Goal: Use online tool/utility: Utilize a website feature to perform a specific function

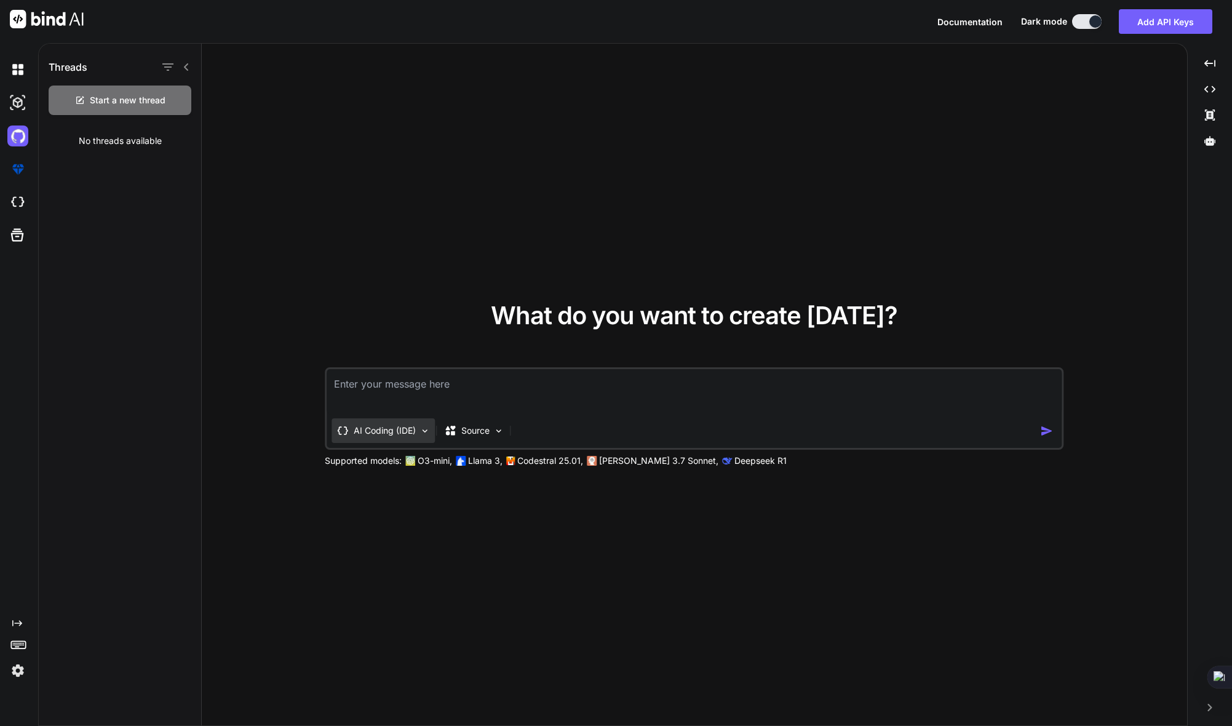
click at [375, 439] on div "AI Coding (IDE)" at bounding box center [383, 430] width 103 height 25
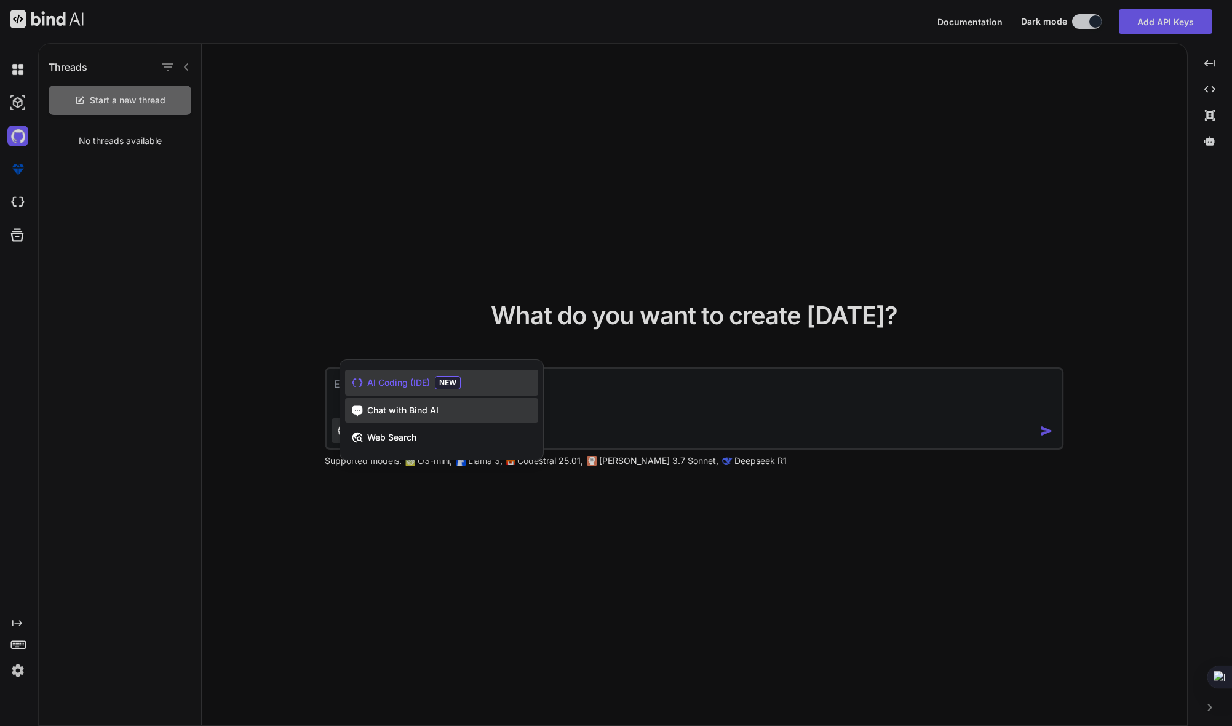
click at [382, 408] on span "Chat with Bind AI" at bounding box center [402, 410] width 71 height 12
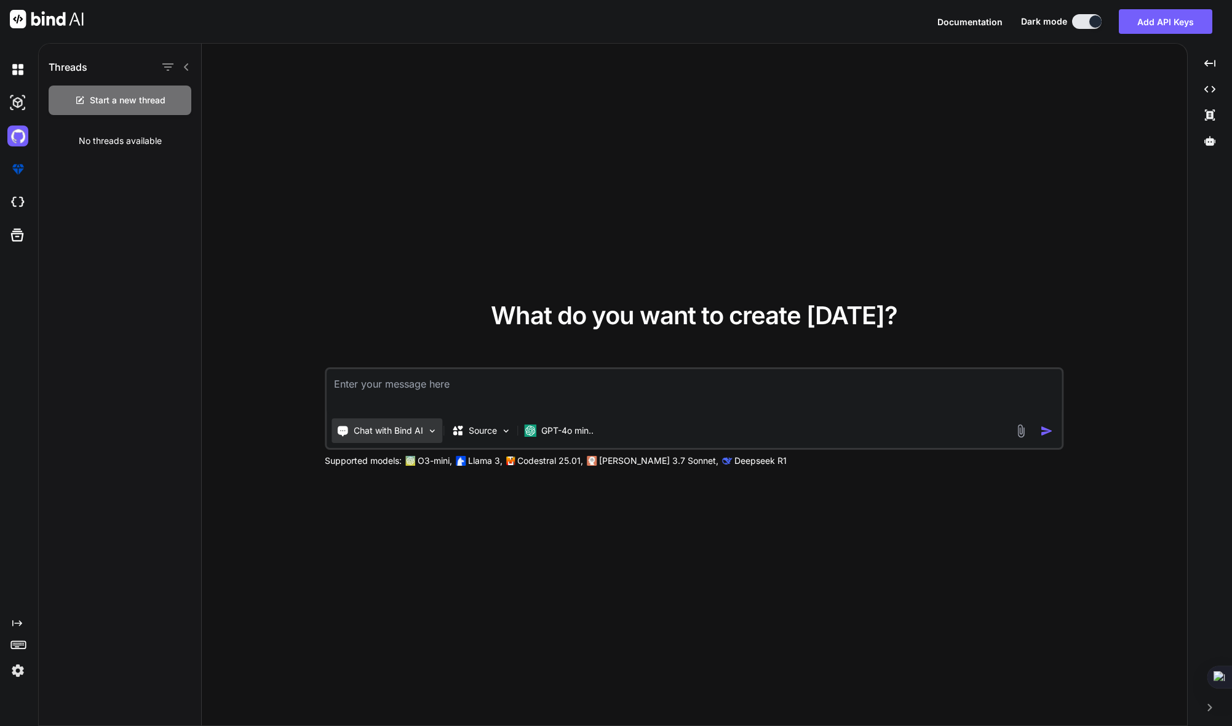
click at [386, 435] on p "Chat with Bind AI" at bounding box center [389, 430] width 70 height 12
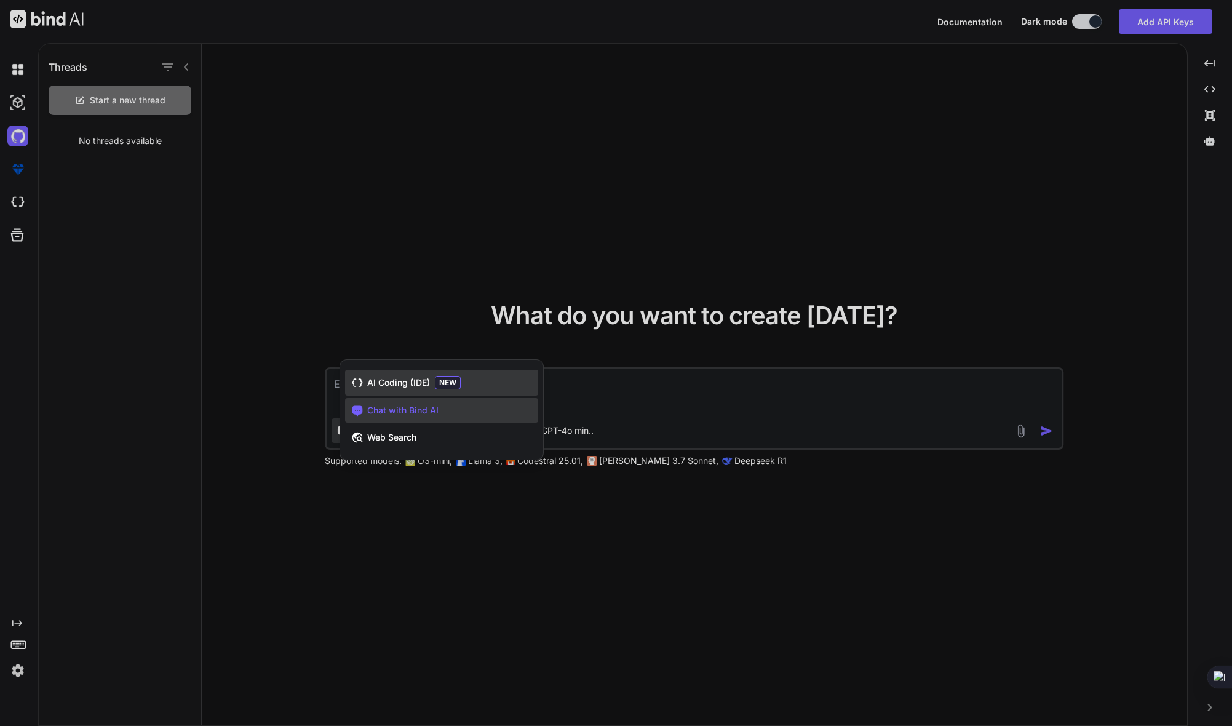
click at [388, 389] on div "AI Coding (IDE) NEW" at bounding box center [441, 383] width 193 height 26
type textarea "x"
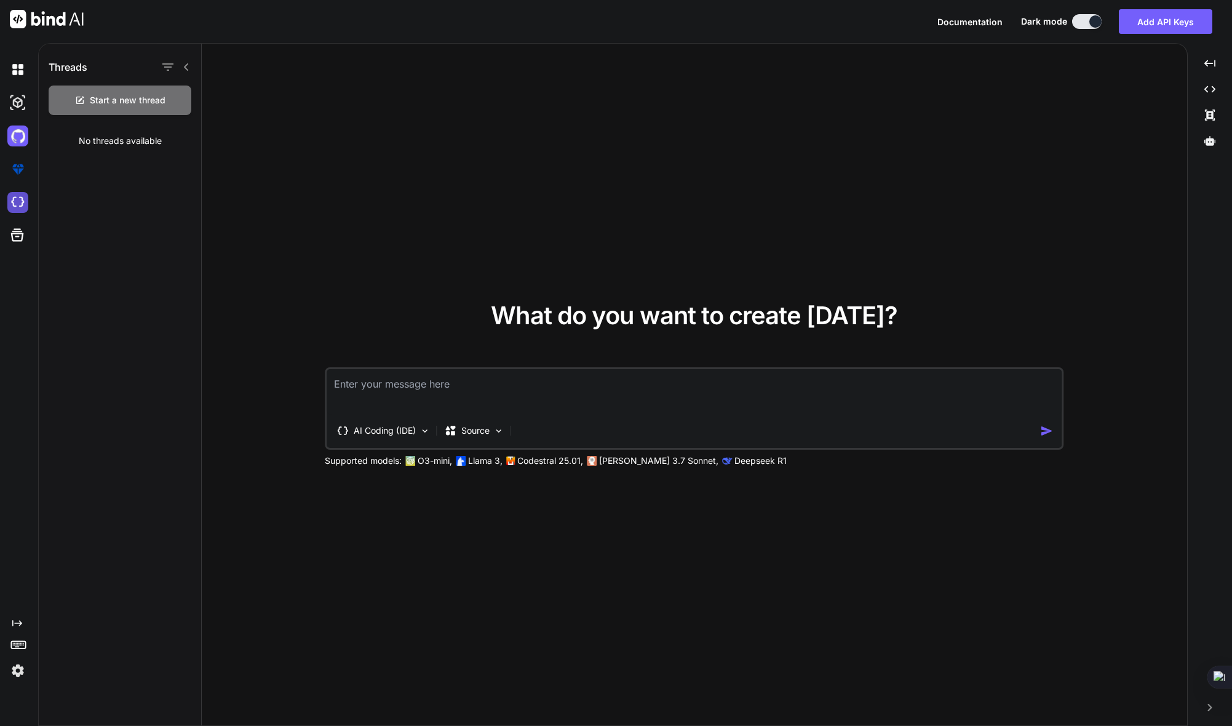
click at [18, 203] on img at bounding box center [17, 202] width 21 height 21
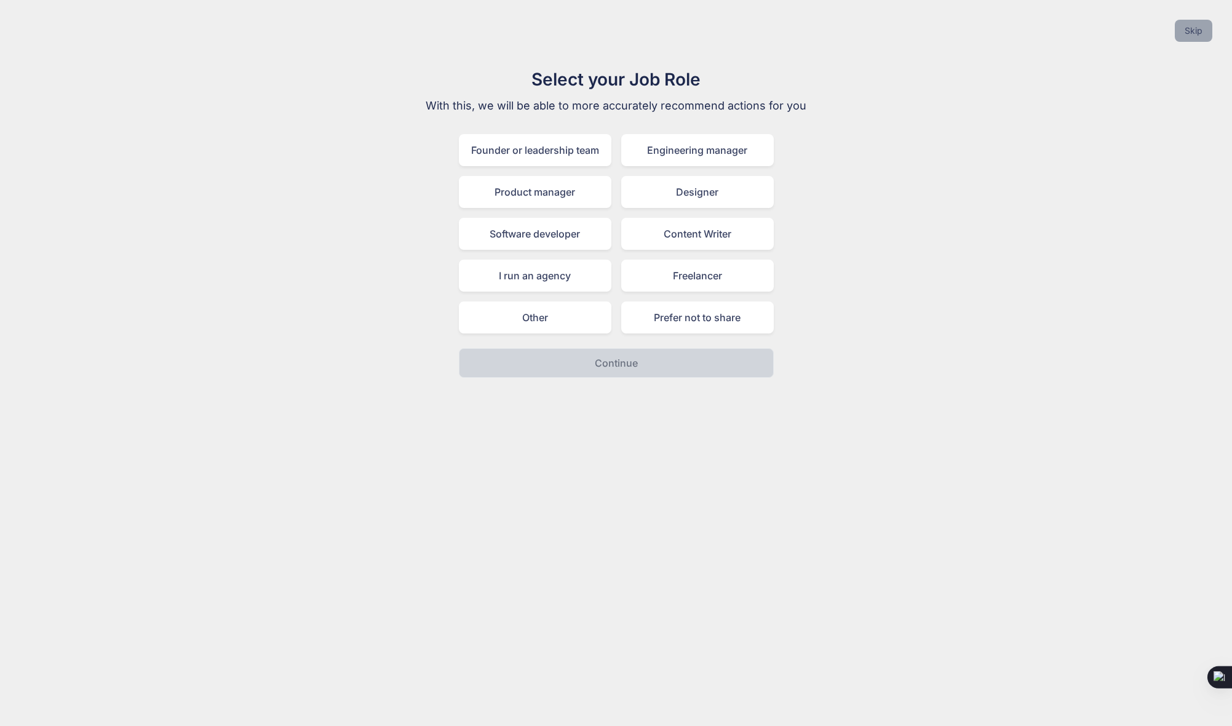
click at [1184, 29] on button "Skip" at bounding box center [1194, 31] width 38 height 22
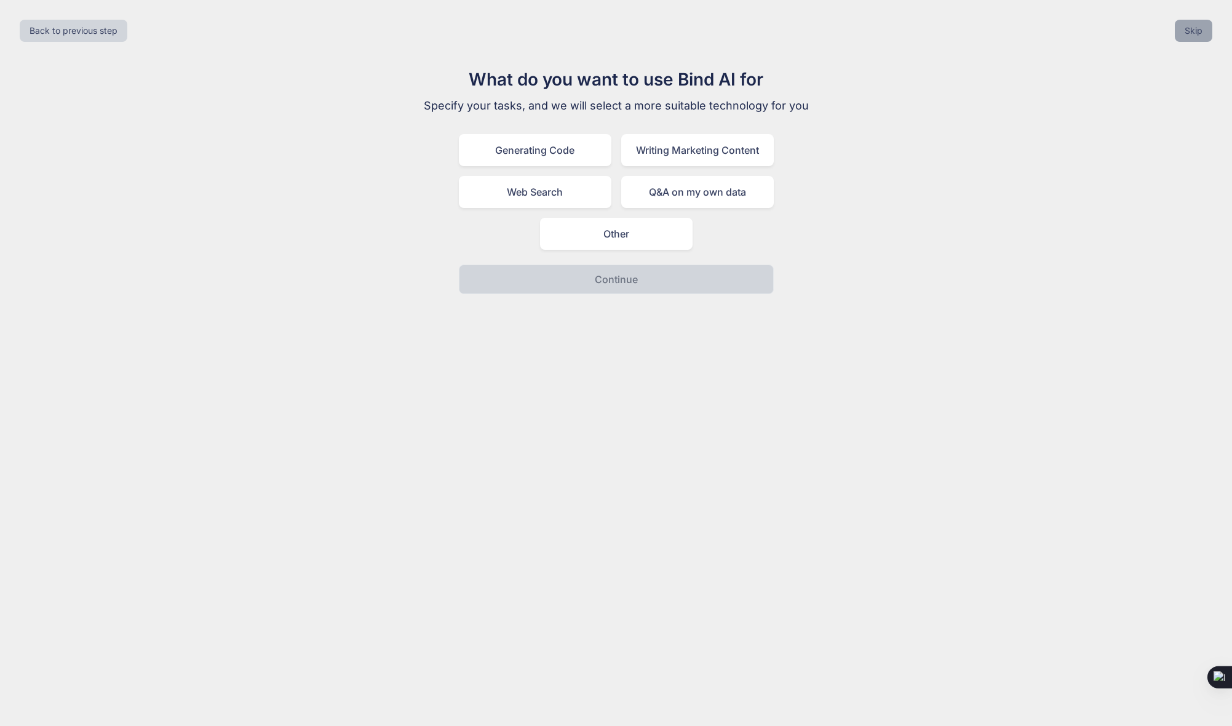
click at [1187, 37] on button "Skip" at bounding box center [1194, 31] width 38 height 22
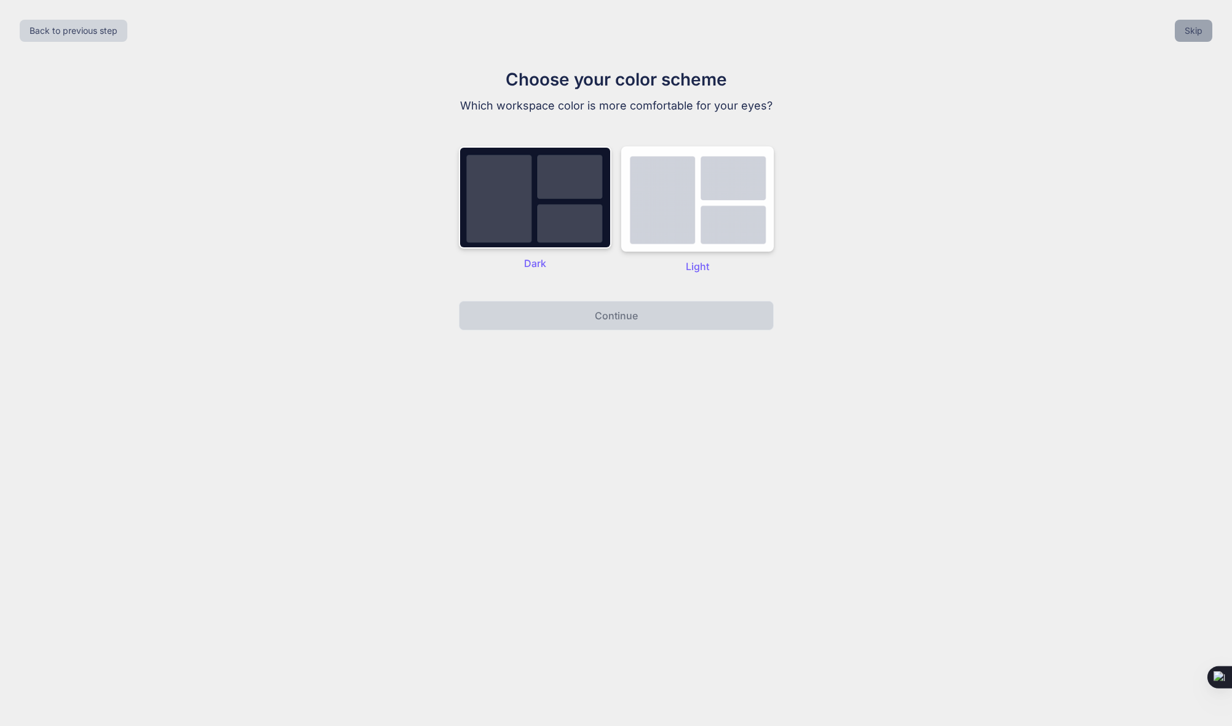
click at [1186, 38] on button "Skip" at bounding box center [1194, 31] width 38 height 22
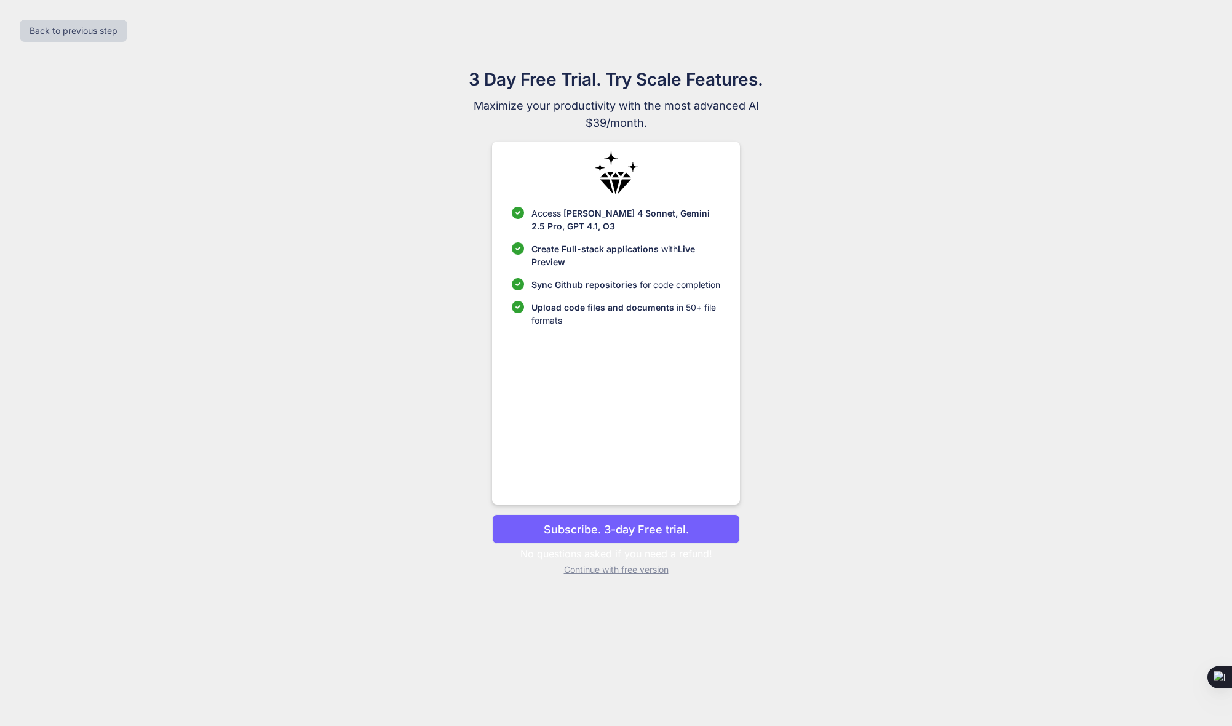
click at [652, 570] on p "Continue with free version" at bounding box center [616, 570] width 248 height 12
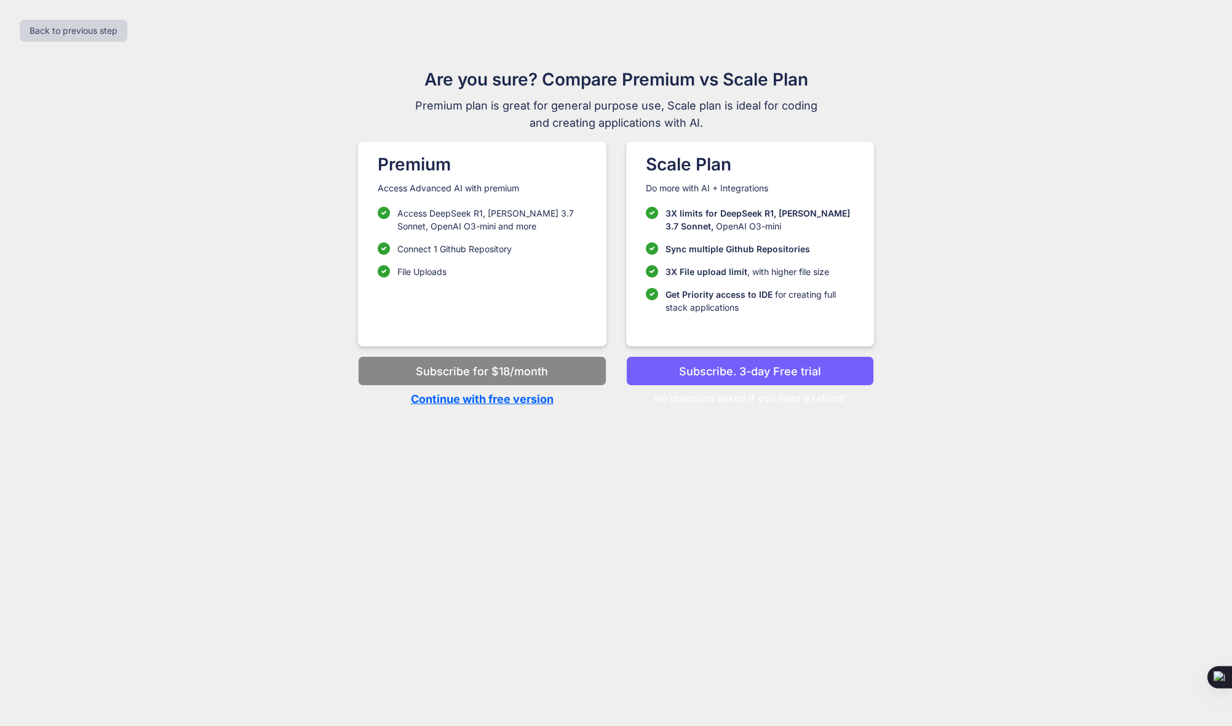
click at [516, 401] on p "Continue with free version" at bounding box center [482, 399] width 248 height 17
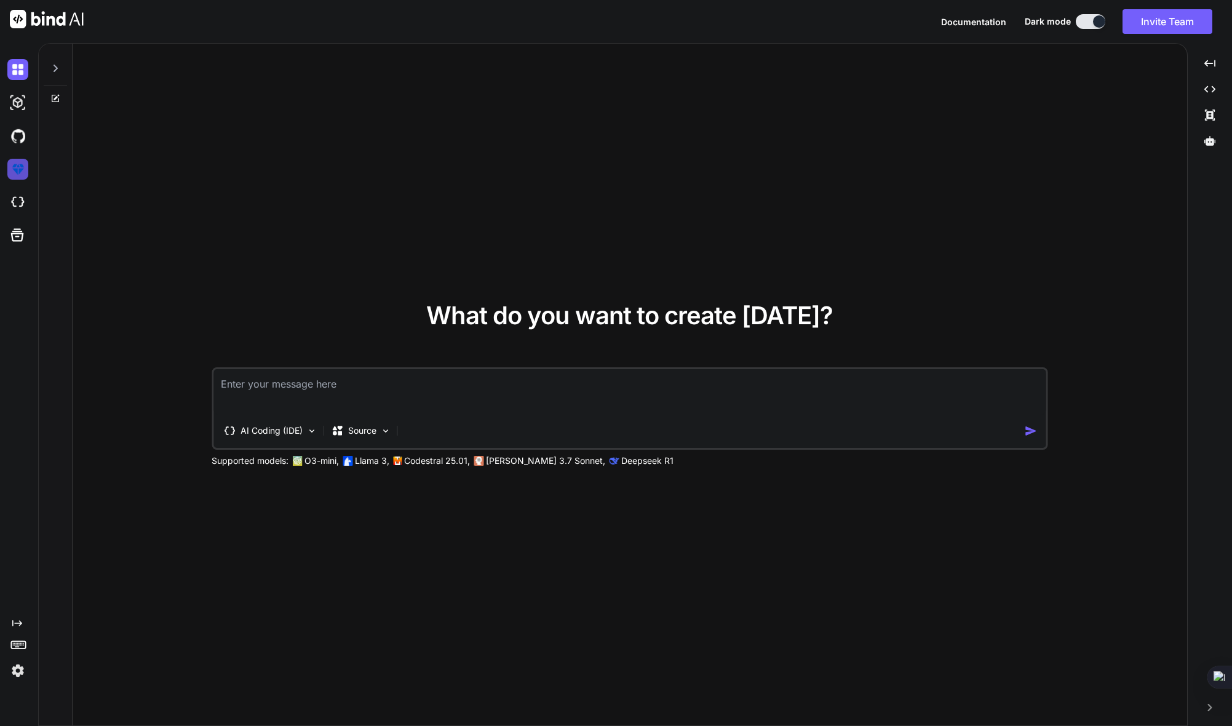
click at [15, 177] on img at bounding box center [17, 169] width 21 height 21
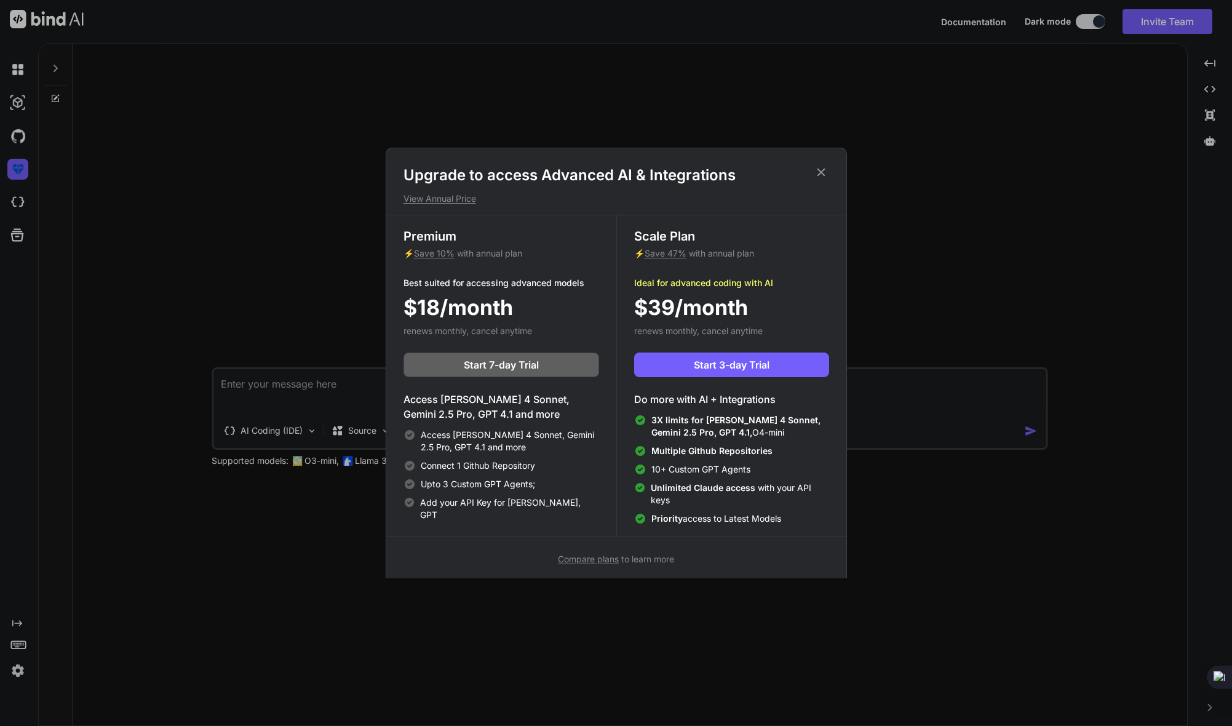
click at [231, 165] on div "Upgrade to access Advanced AI & Integrations View Annual Price Premium ⚡ Save 1…" at bounding box center [616, 363] width 1232 height 726
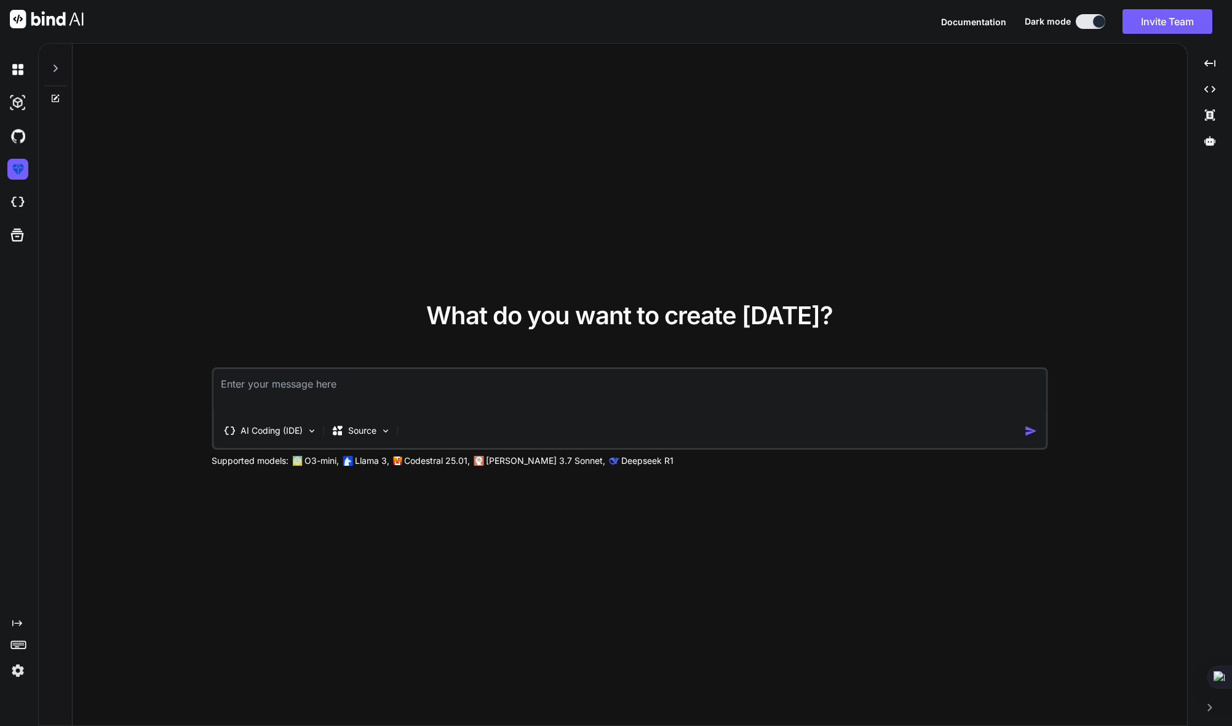
click at [57, 70] on icon at bounding box center [55, 68] width 10 height 10
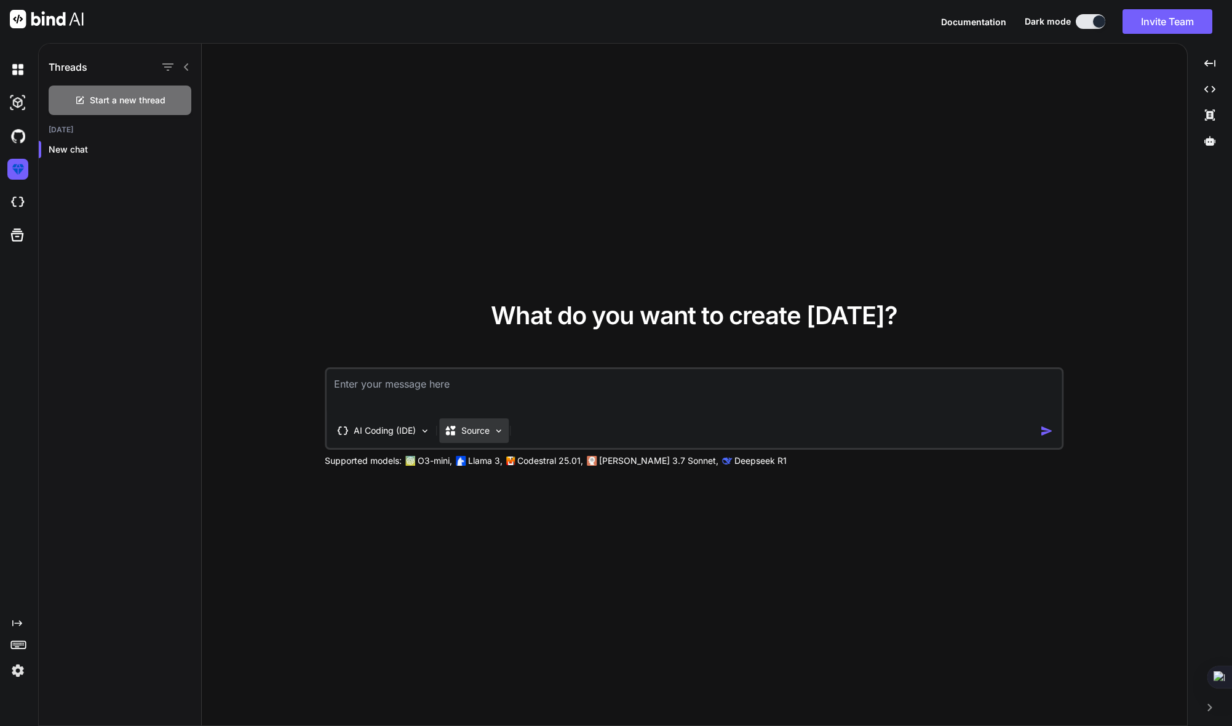
click at [480, 426] on p "Source" at bounding box center [475, 430] width 28 height 12
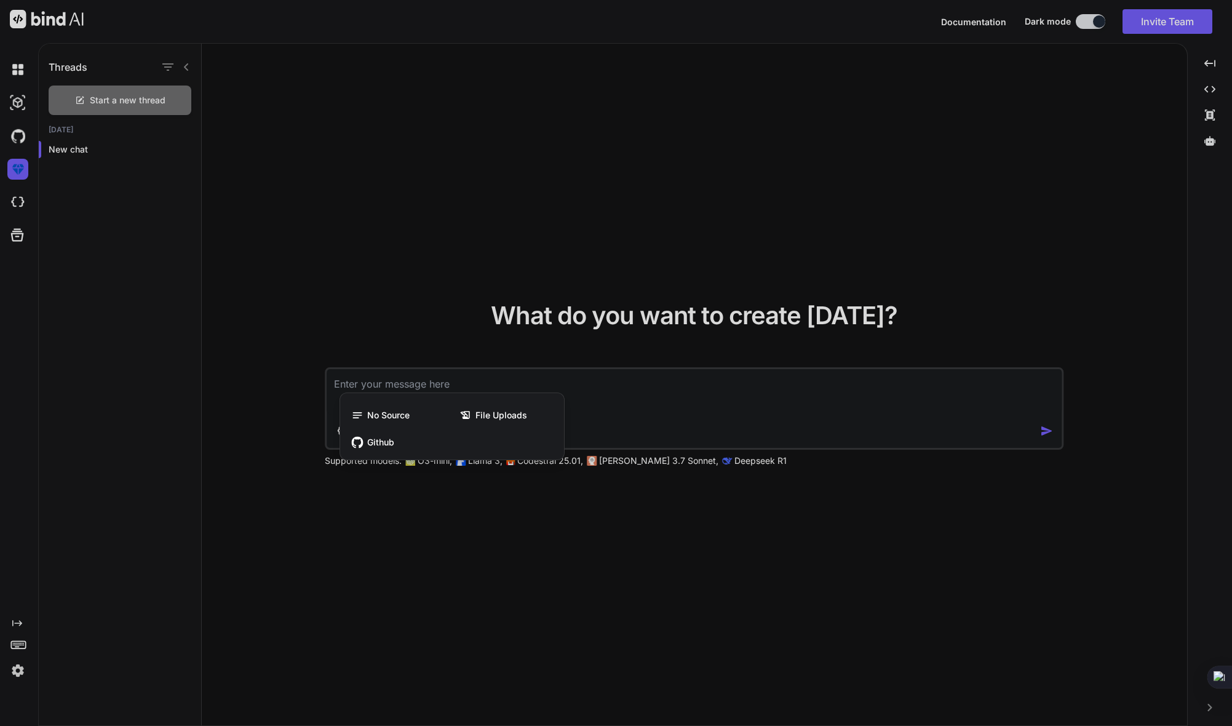
click at [642, 413] on div at bounding box center [616, 363] width 1232 height 726
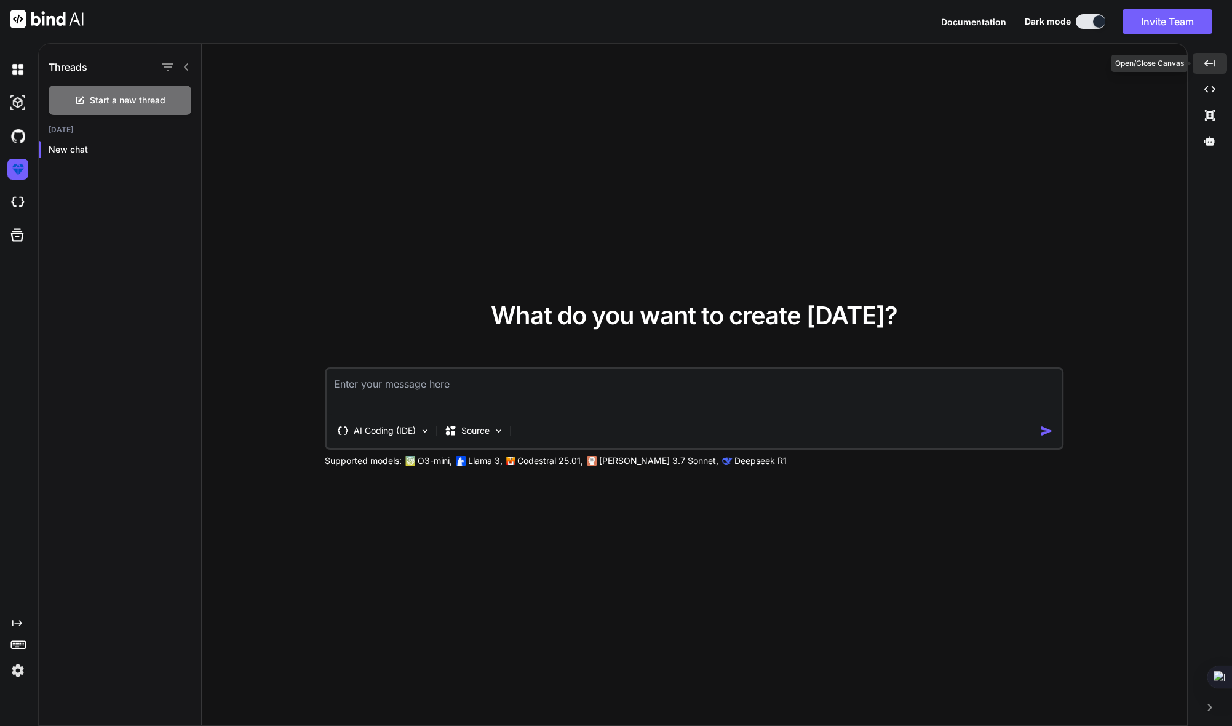
click at [1212, 68] on icon "Created with Pixso." at bounding box center [1210, 63] width 11 height 11
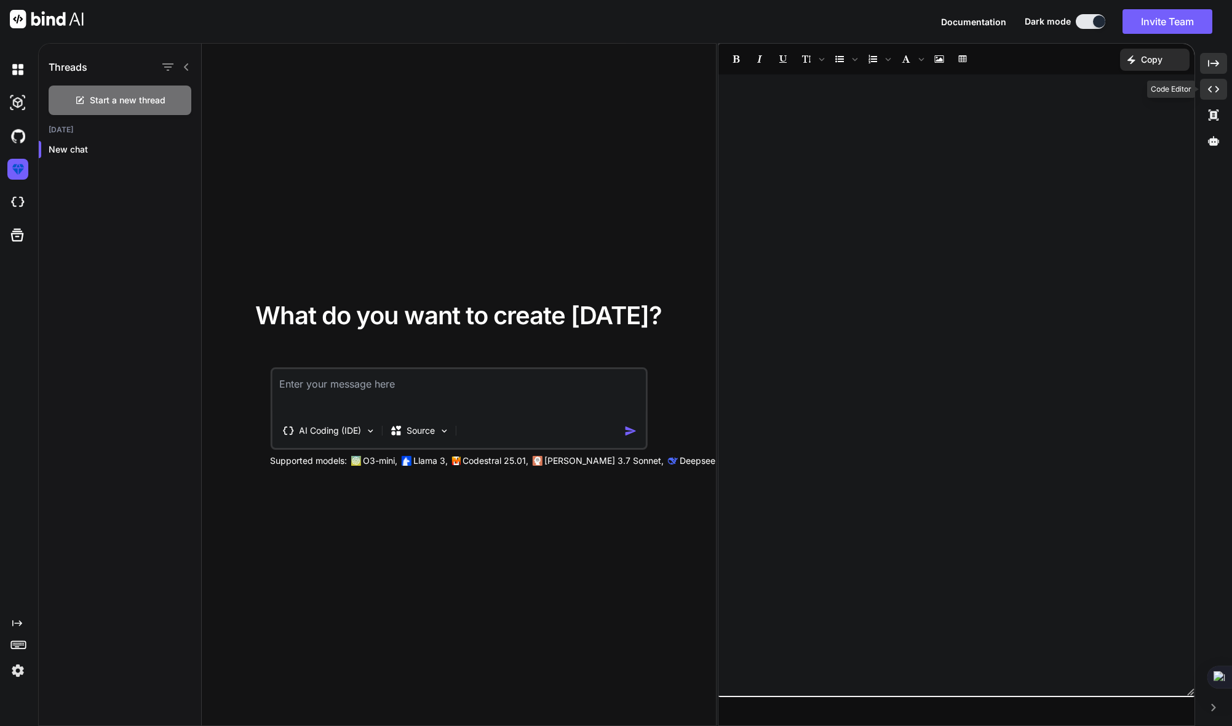
click at [1213, 90] on icon "Created with Pixso." at bounding box center [1213, 89] width 11 height 11
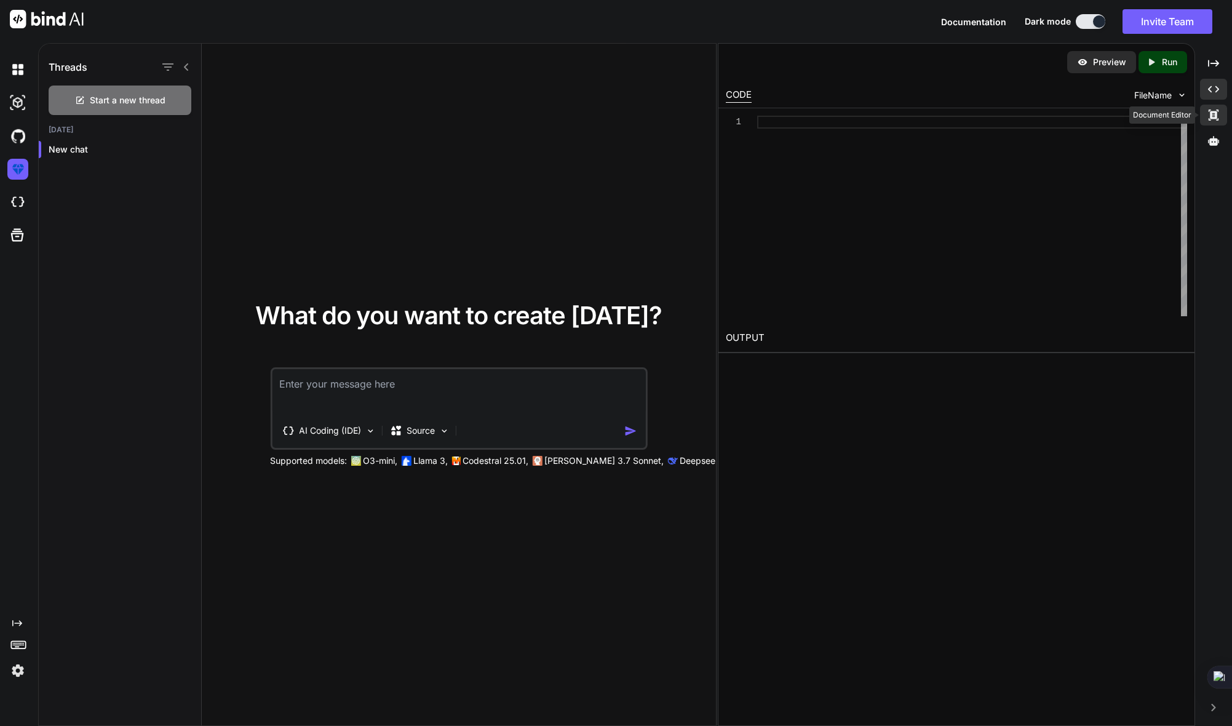
click at [1215, 117] on icon at bounding box center [1214, 115] width 10 height 11
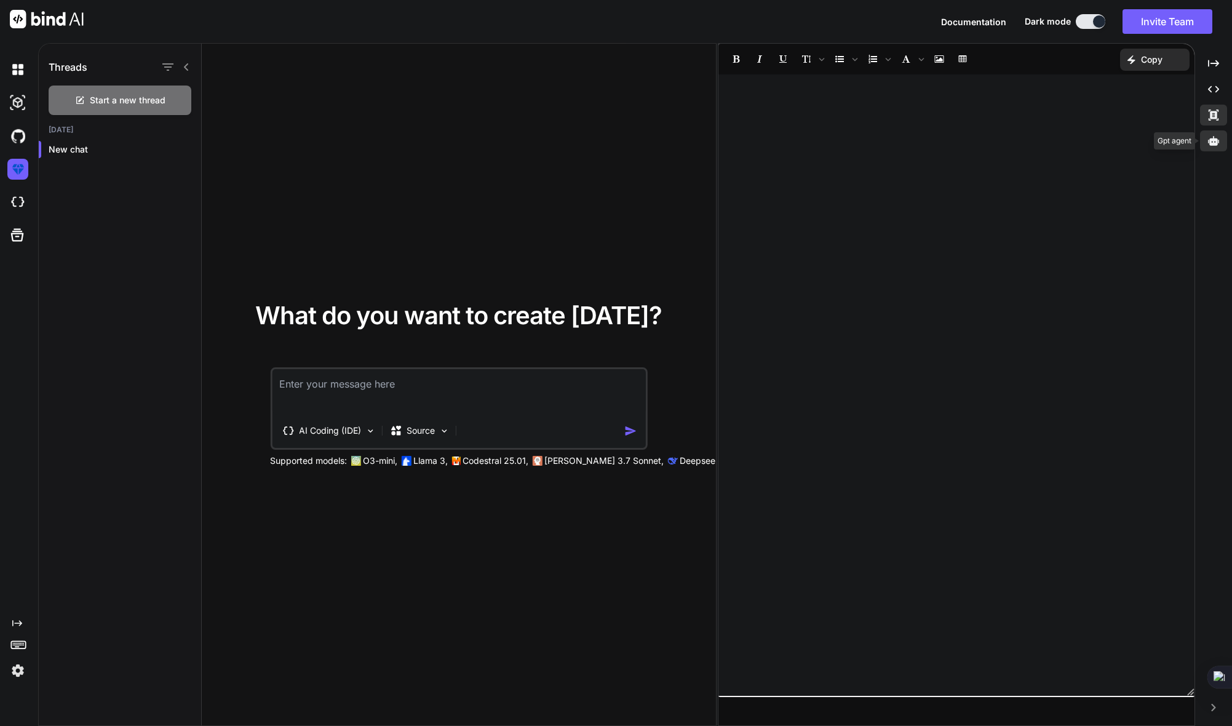
click at [1214, 143] on icon at bounding box center [1213, 140] width 11 height 9
type textarea "x"
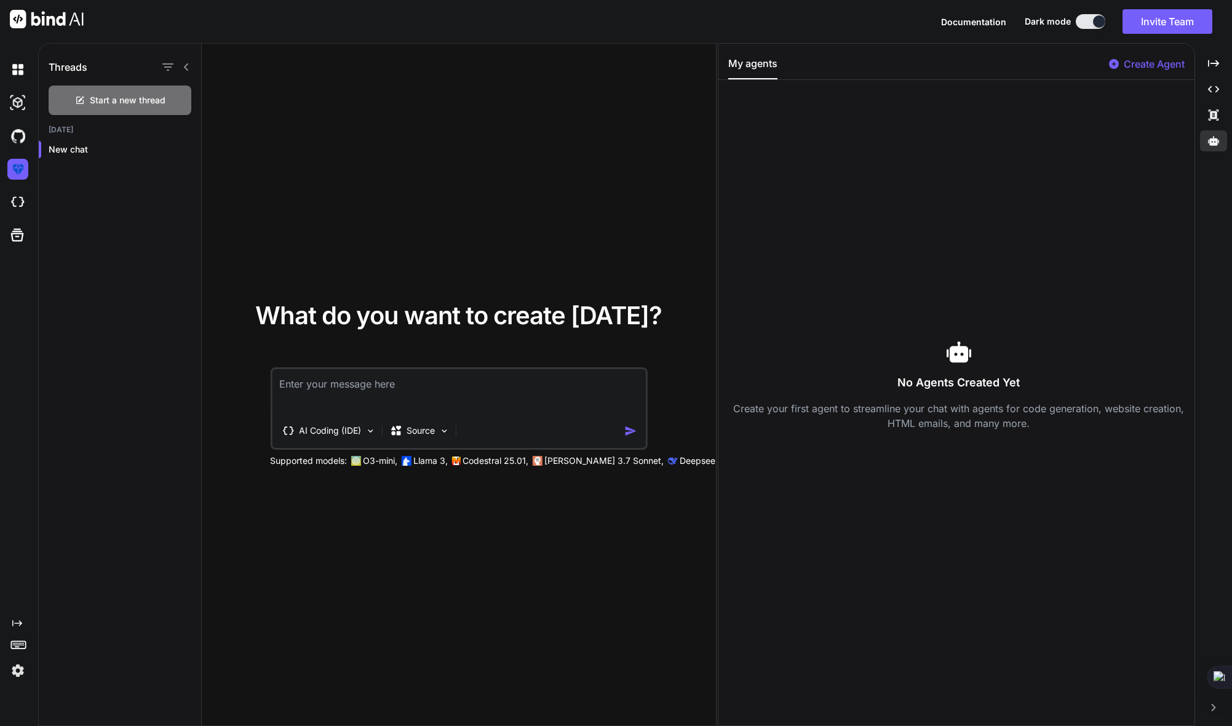
click at [973, 17] on span "Documentation" at bounding box center [973, 22] width 65 height 10
click at [18, 199] on img at bounding box center [17, 202] width 21 height 21
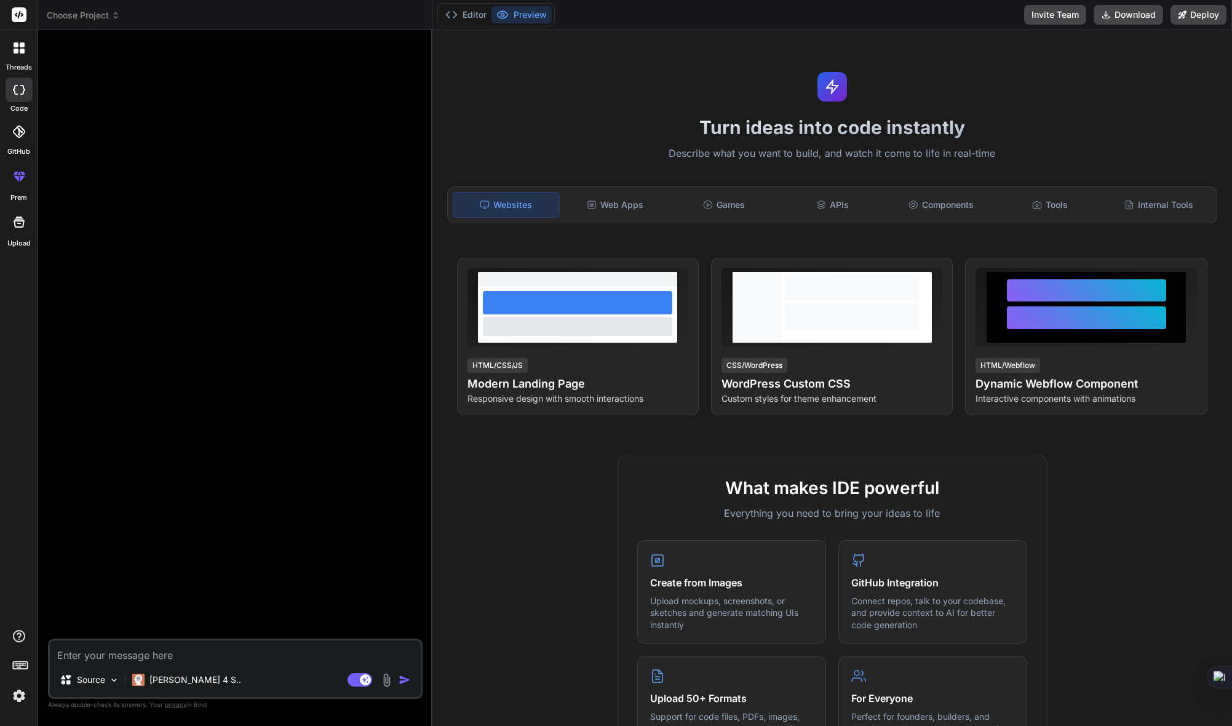
type textarea "x"
click at [623, 210] on div "Web Apps" at bounding box center [615, 205] width 106 height 26
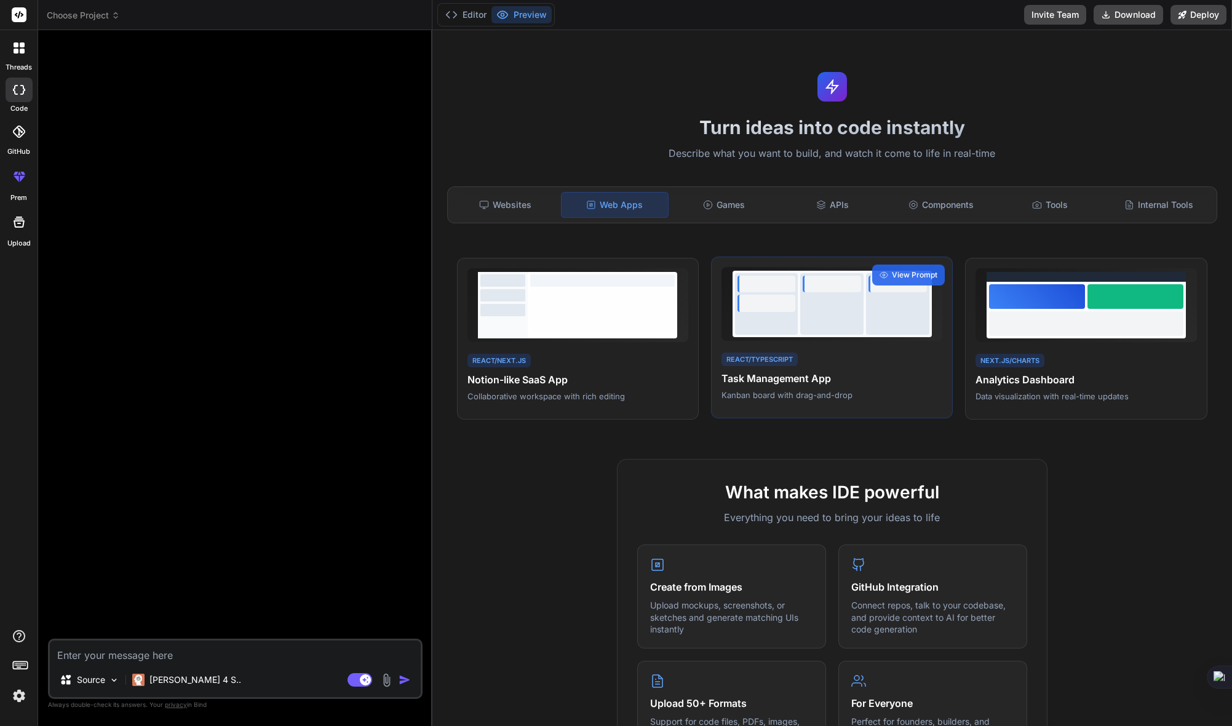
scroll to position [16, 0]
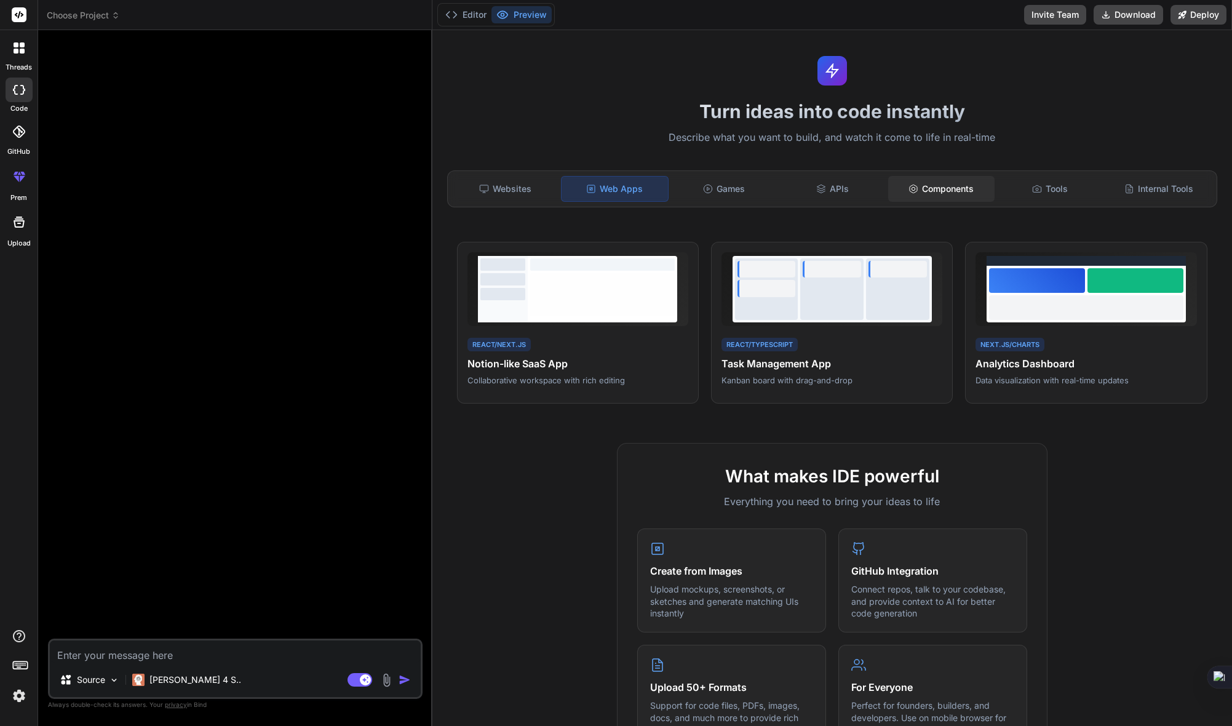
click at [928, 181] on div "Components" at bounding box center [941, 189] width 106 height 26
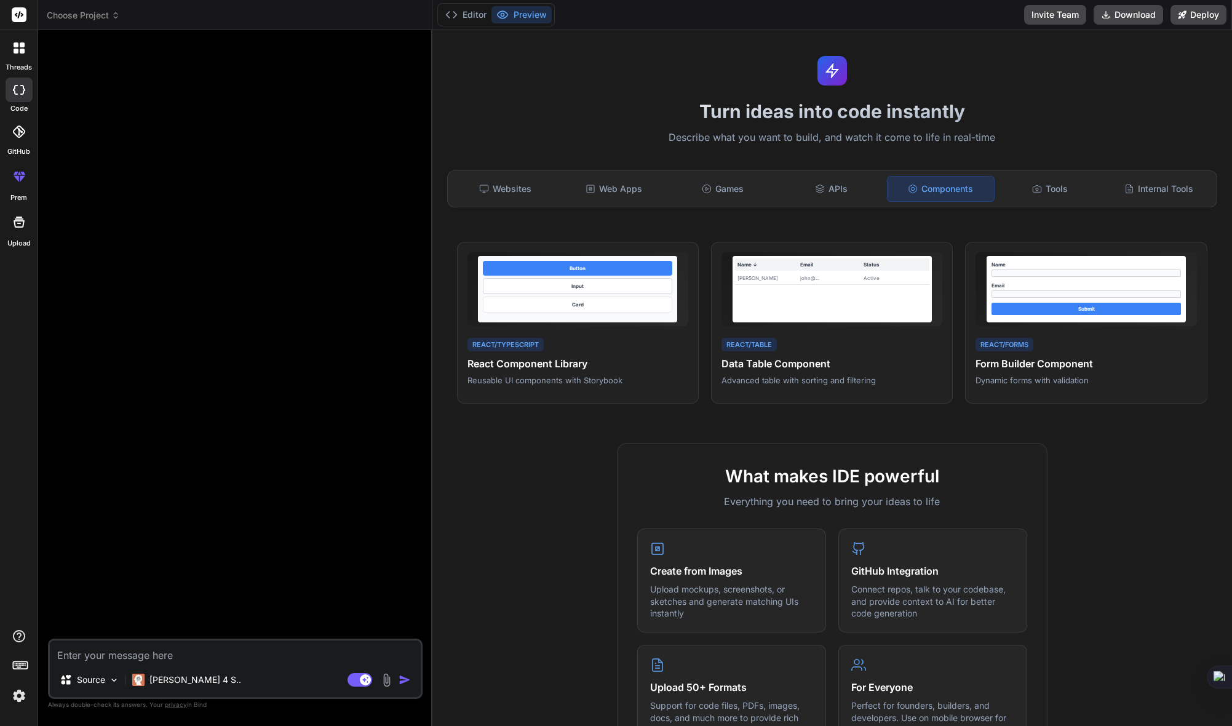
click at [928, 193] on div "Components" at bounding box center [941, 189] width 108 height 26
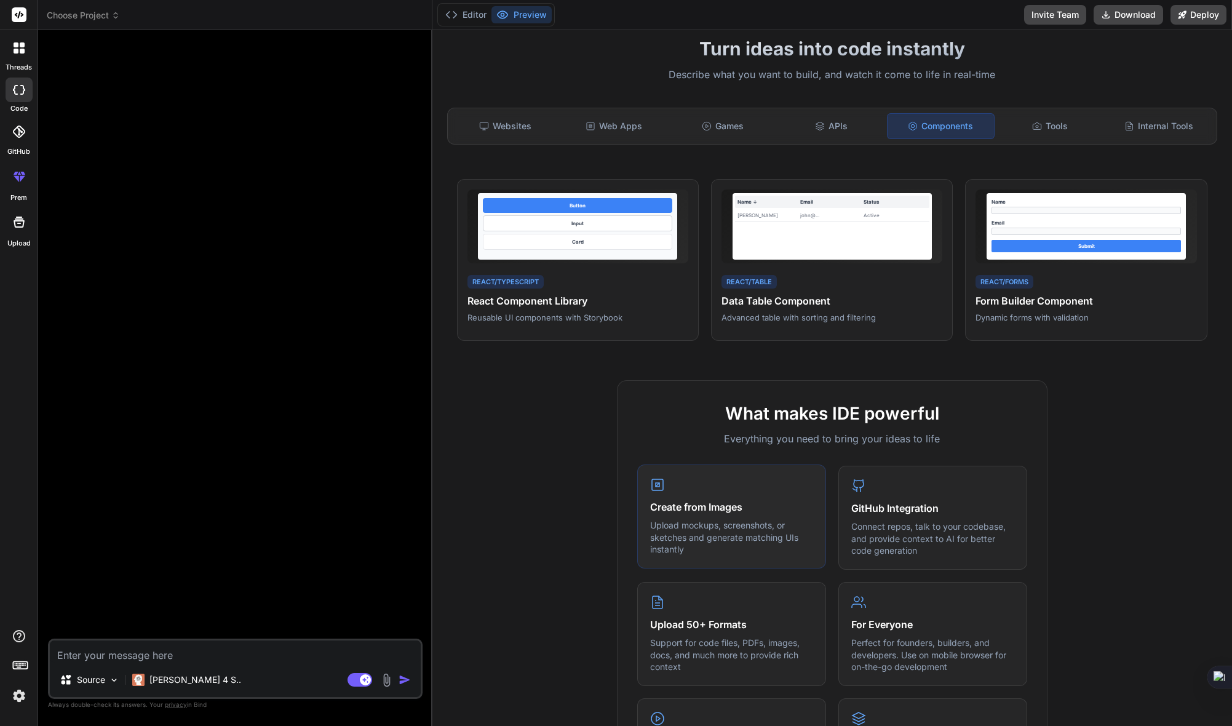
scroll to position [0, 0]
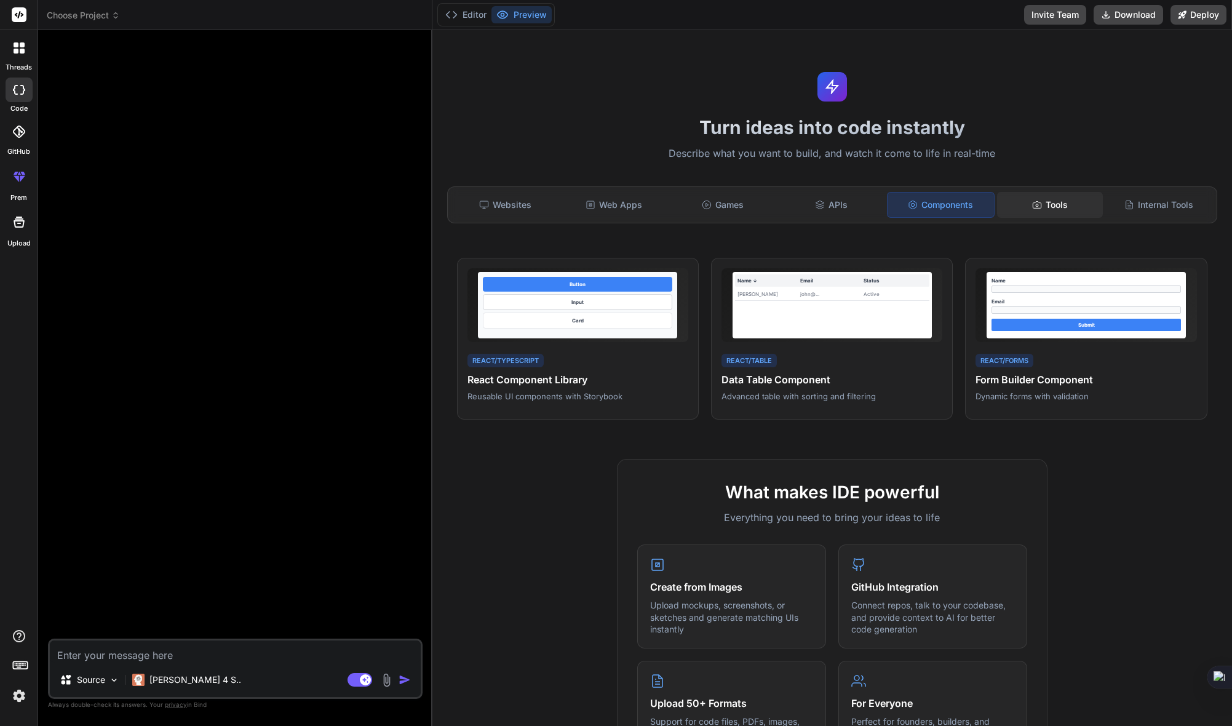
click at [1053, 200] on div "Tools" at bounding box center [1050, 205] width 106 height 26
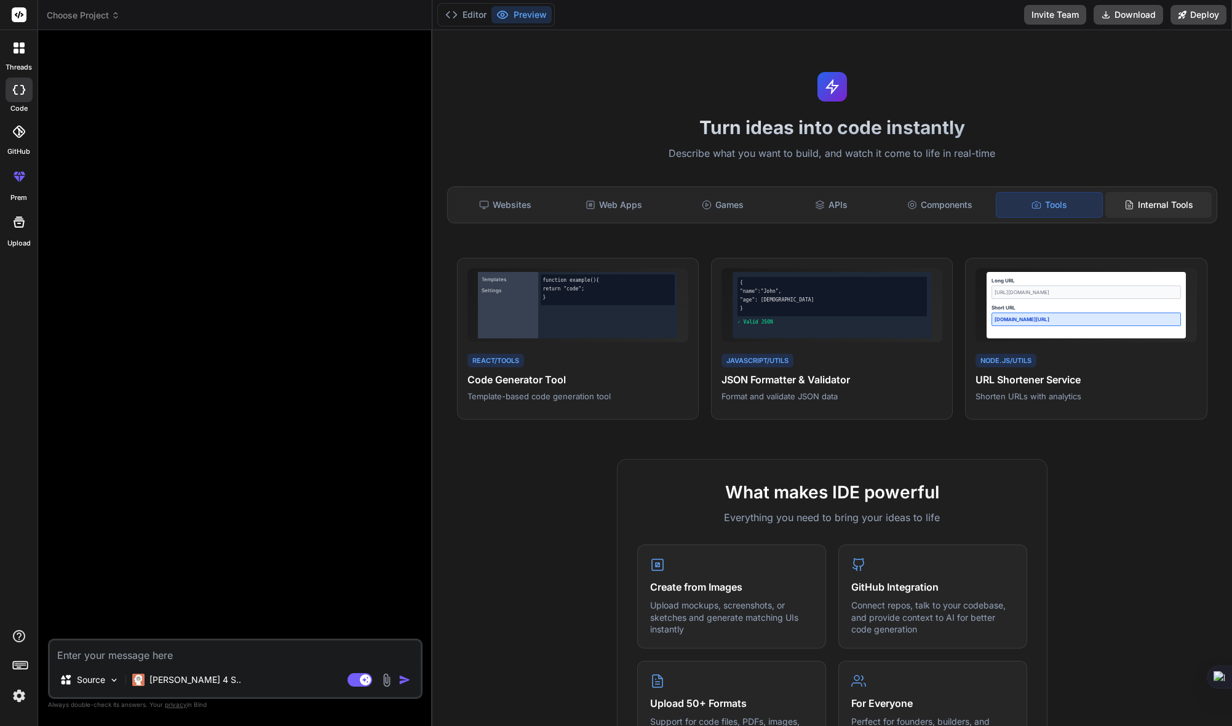
click at [1140, 204] on div "Internal Tools" at bounding box center [1158, 205] width 106 height 26
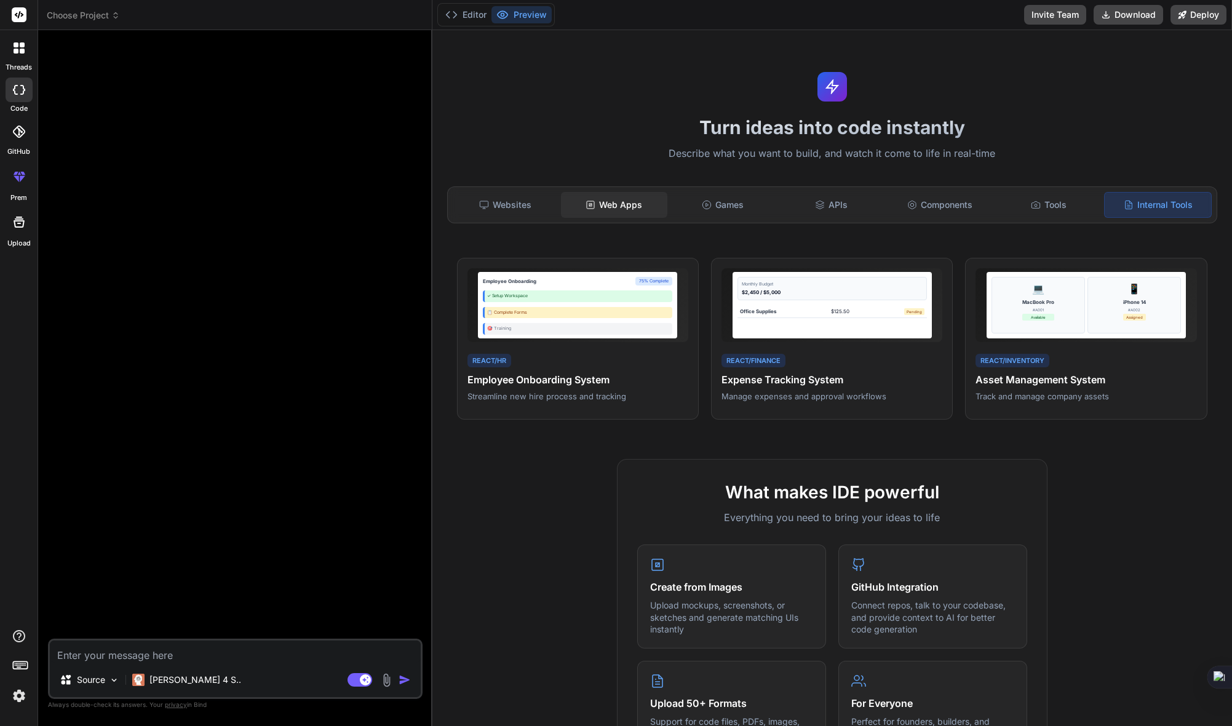
click at [618, 213] on div "Web Apps" at bounding box center [614, 205] width 106 height 26
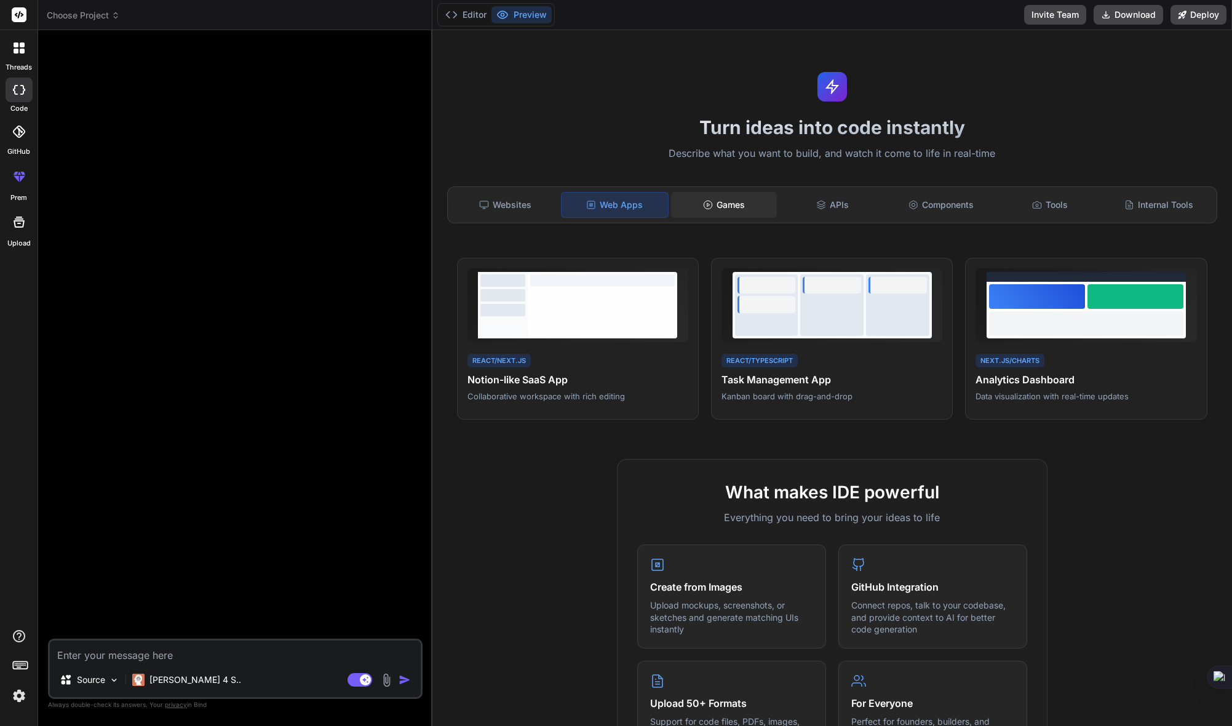
click at [739, 214] on div "Games" at bounding box center [724, 205] width 106 height 26
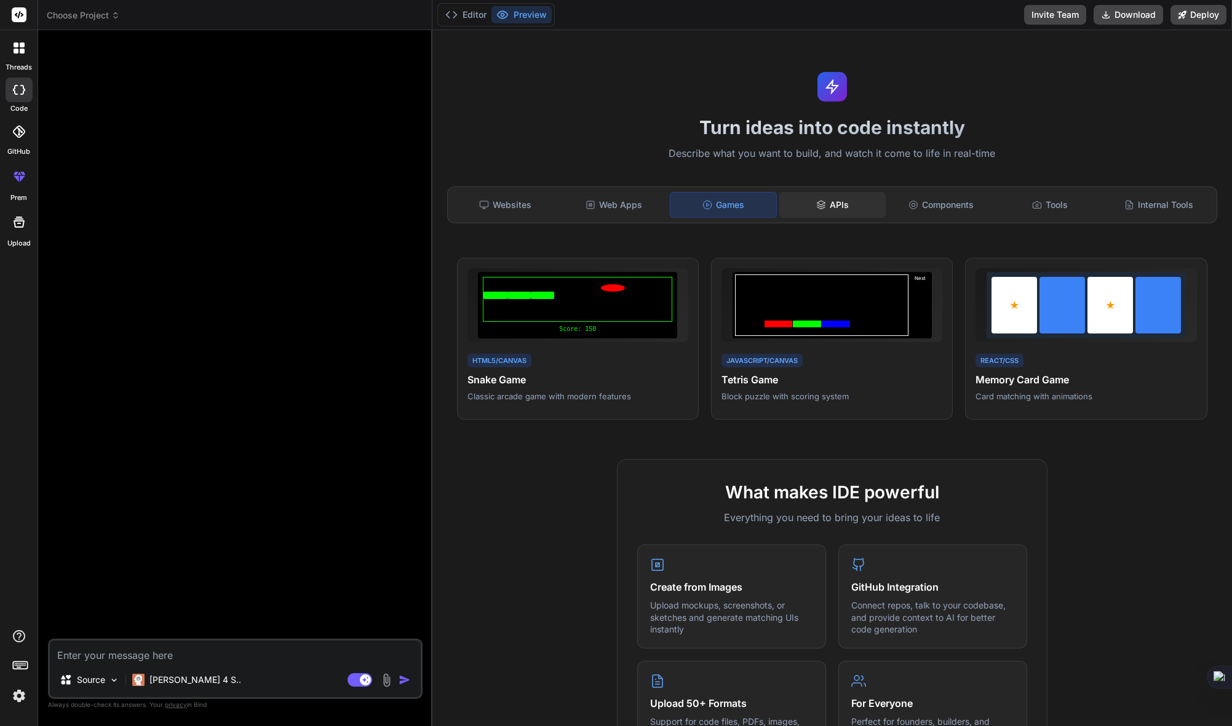
click at [808, 205] on div "APIs" at bounding box center [832, 205] width 106 height 26
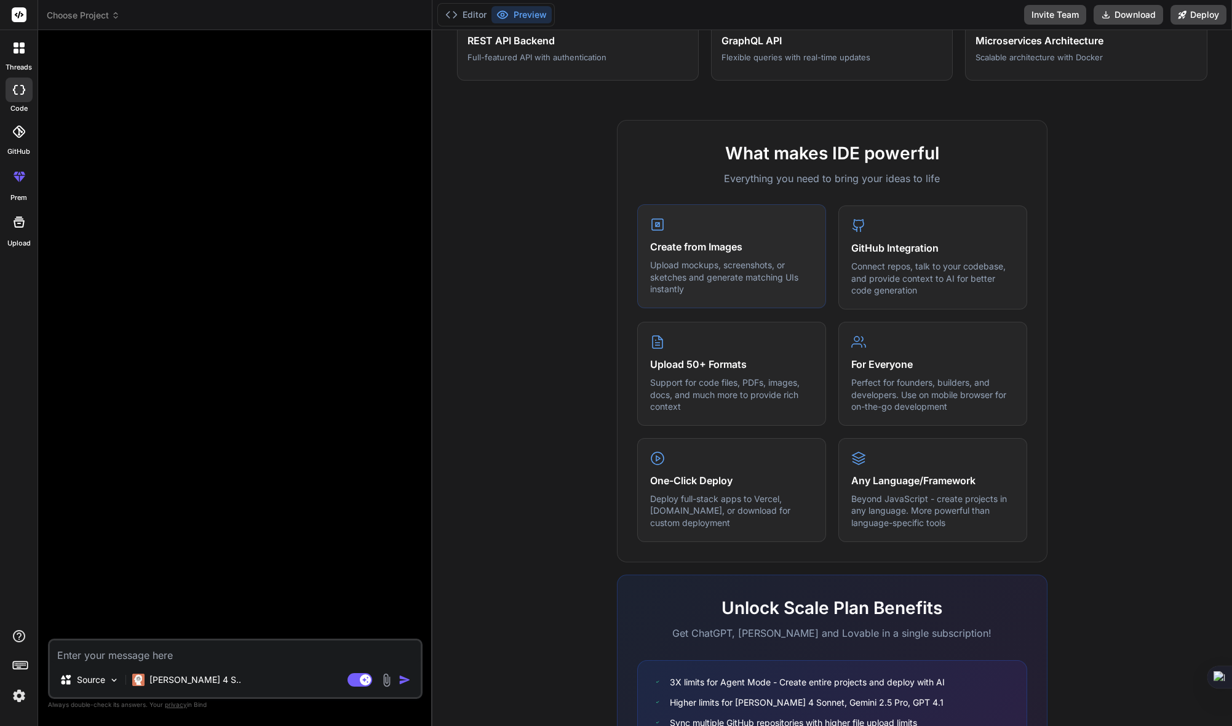
scroll to position [452, 0]
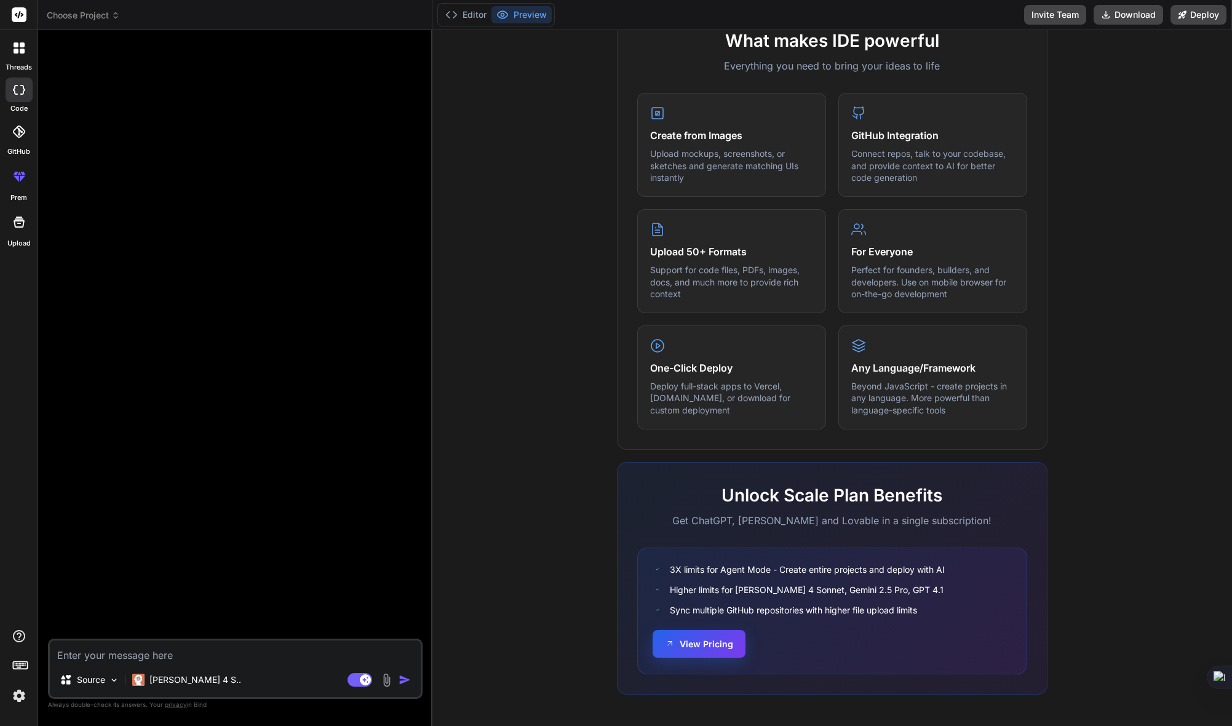
click at [713, 643] on button "View Pricing" at bounding box center [699, 644] width 93 height 28
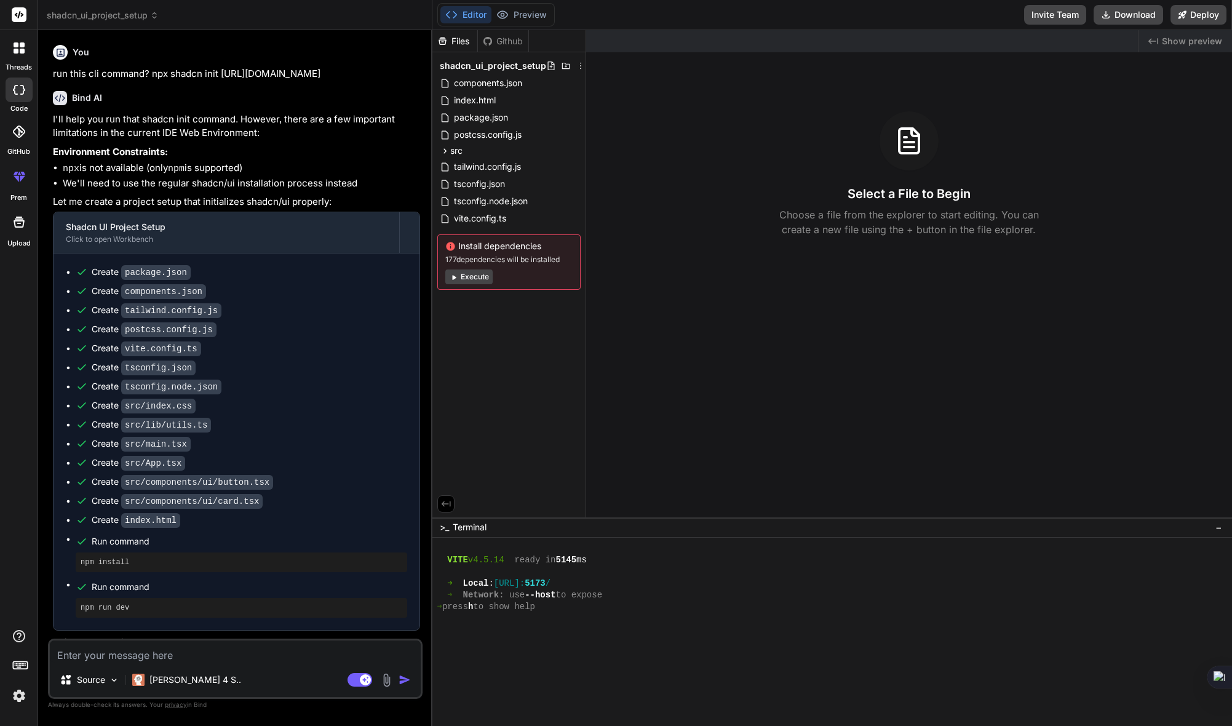
scroll to position [233, 0]
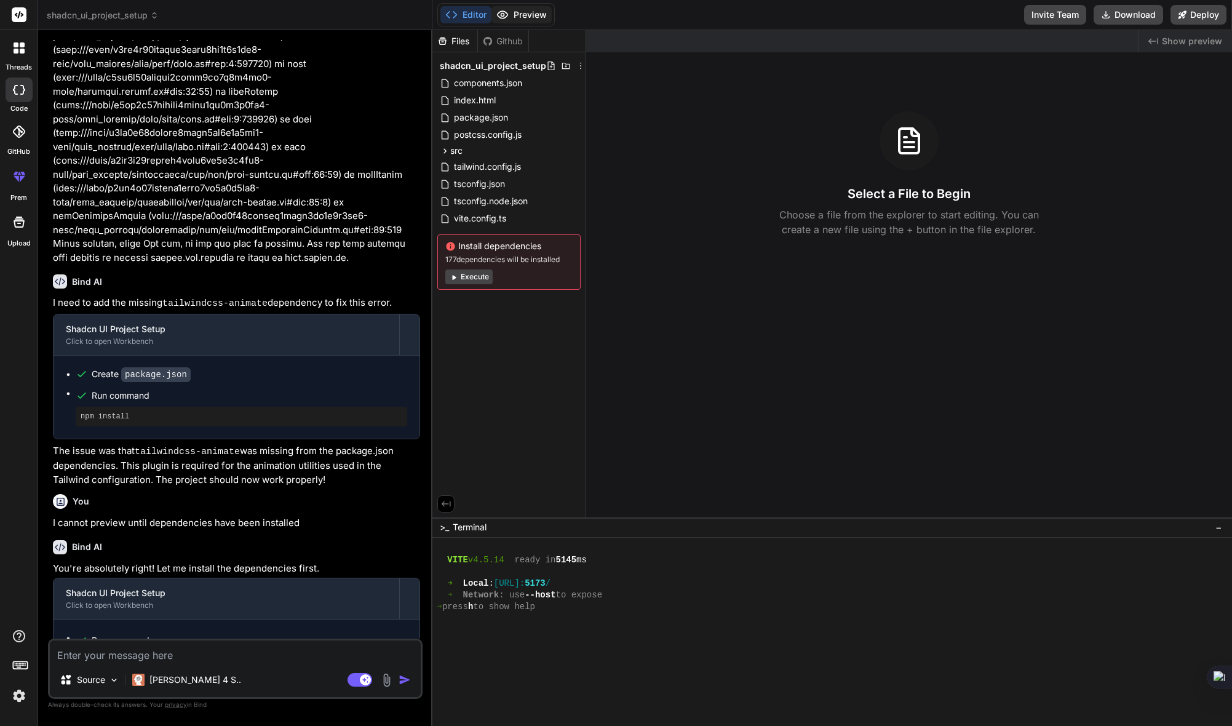
click at [532, 14] on button "Preview" at bounding box center [522, 14] width 60 height 17
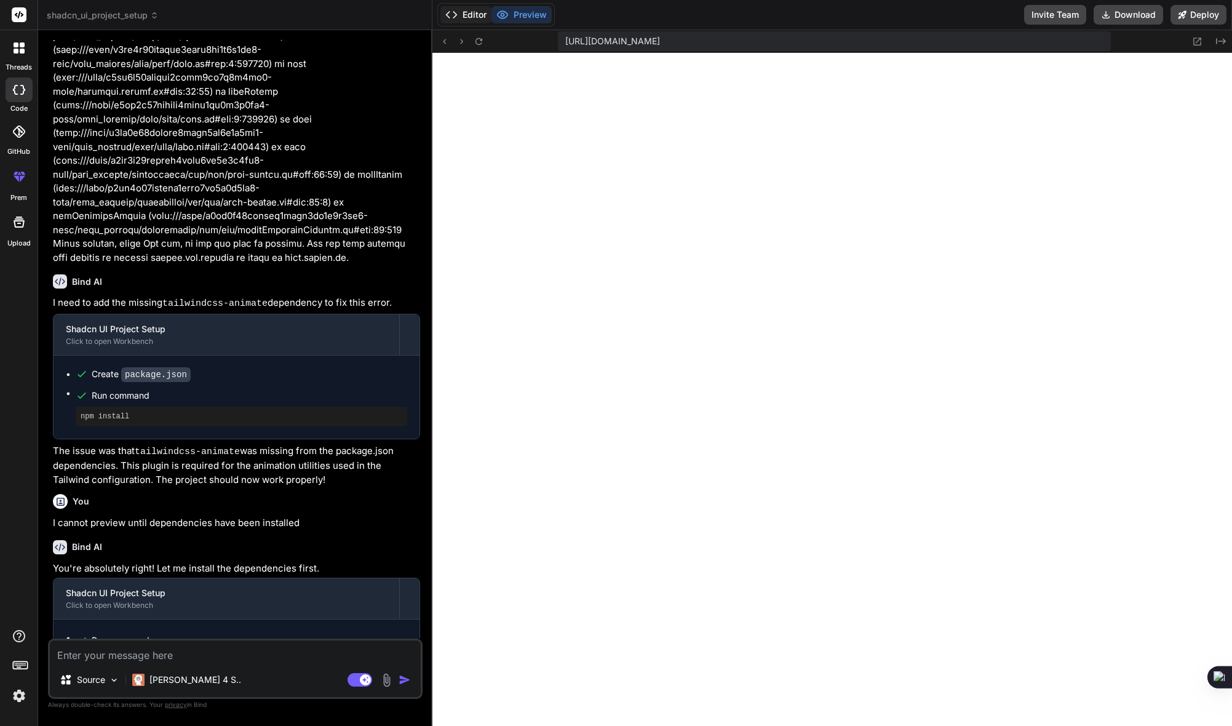
click at [465, 15] on button "Editor" at bounding box center [465, 14] width 51 height 17
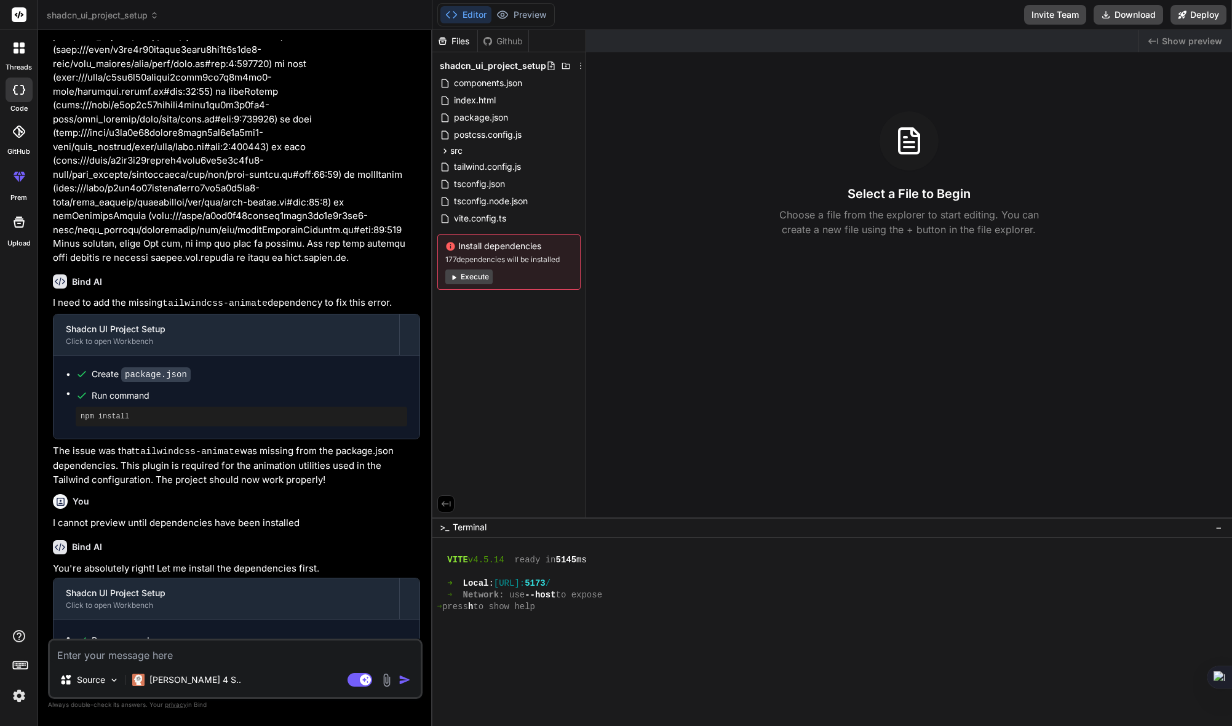
click at [17, 46] on icon at bounding box center [16, 44] width 5 height 5
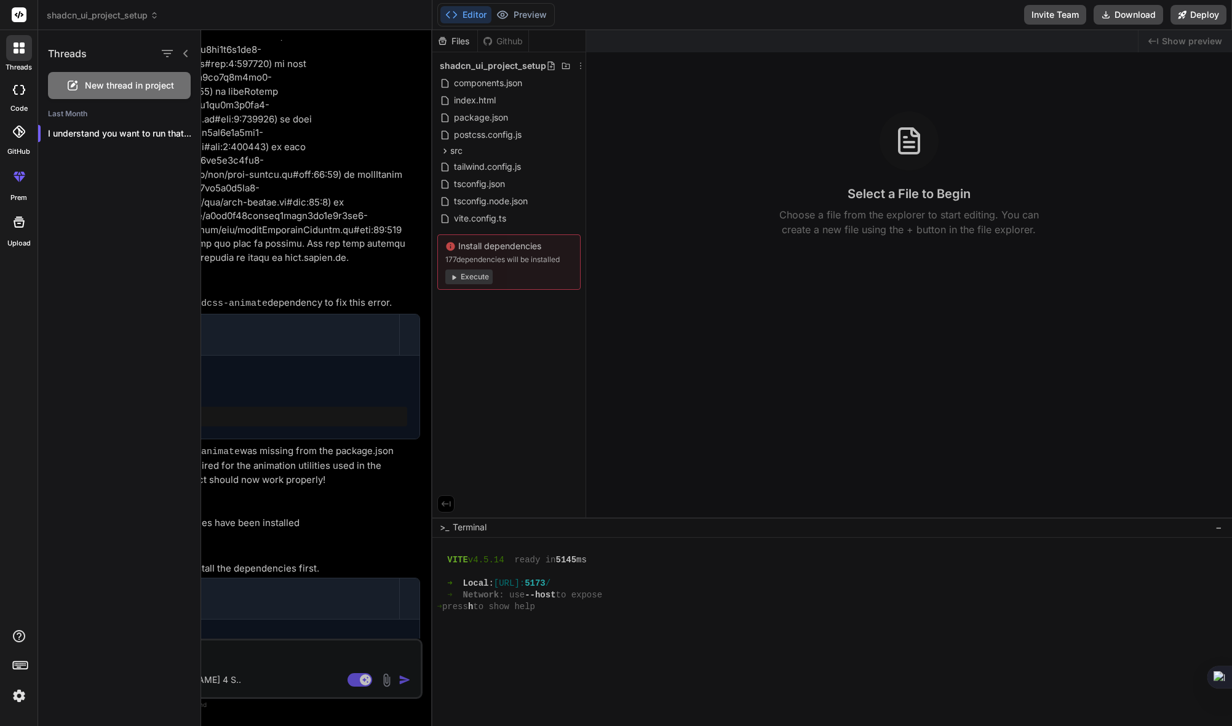
click at [17, 46] on icon at bounding box center [16, 44] width 5 height 5
click at [18, 95] on div at bounding box center [19, 90] width 27 height 25
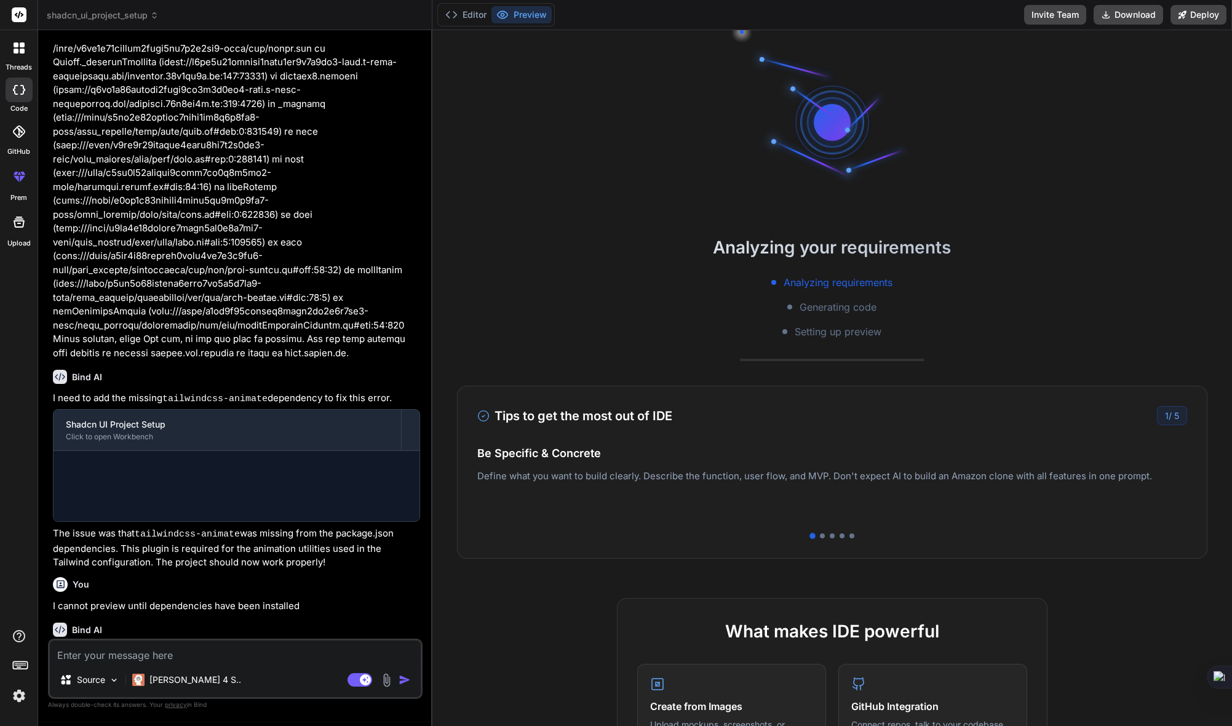
scroll to position [771, 0]
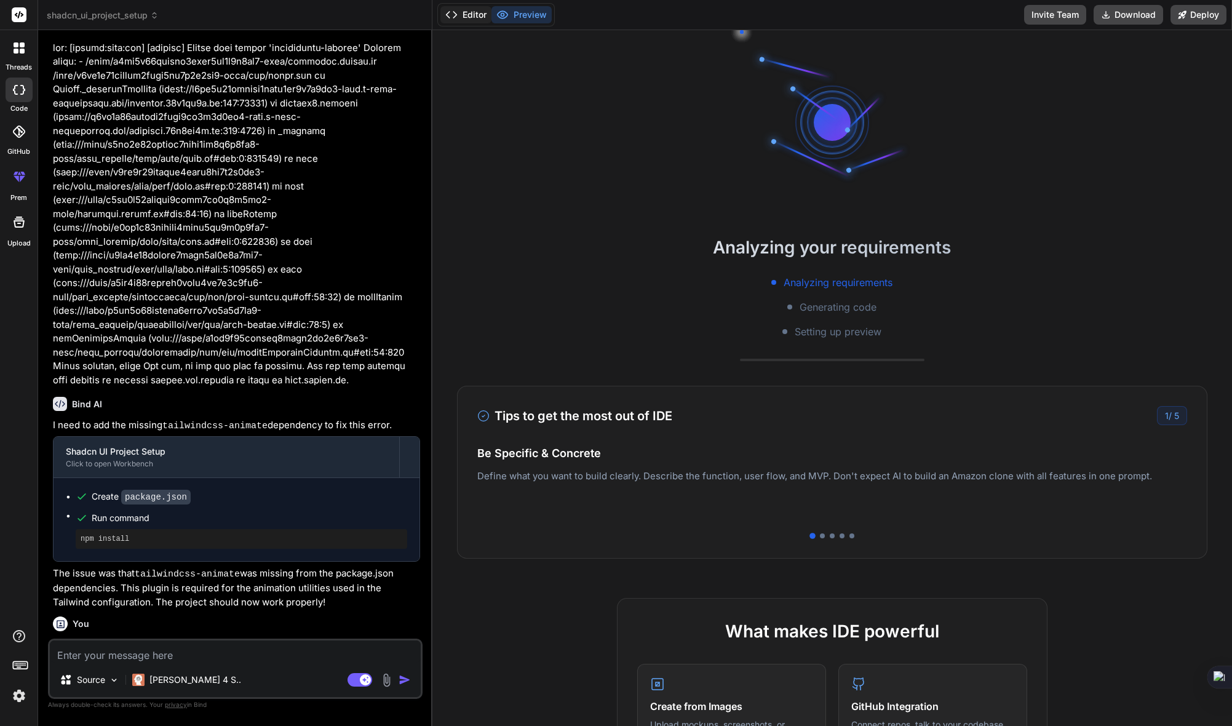
click at [472, 18] on button "Editor" at bounding box center [465, 14] width 51 height 17
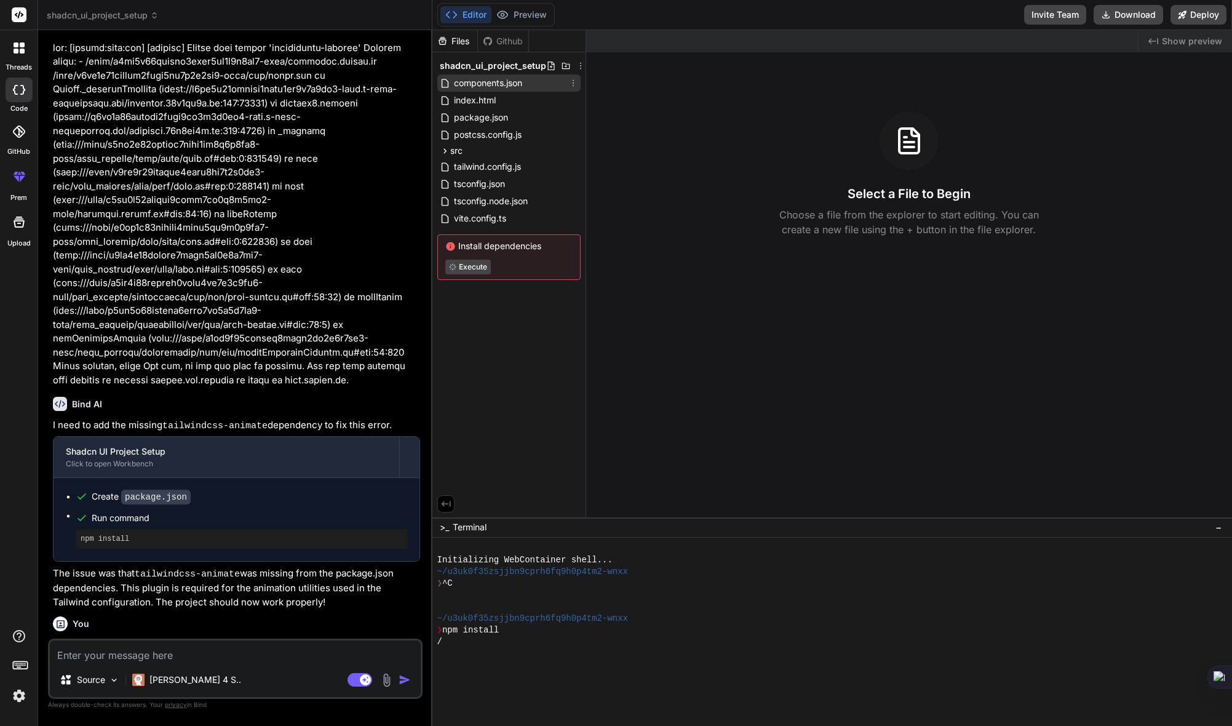
click at [495, 86] on span "components.json" at bounding box center [488, 83] width 71 height 15
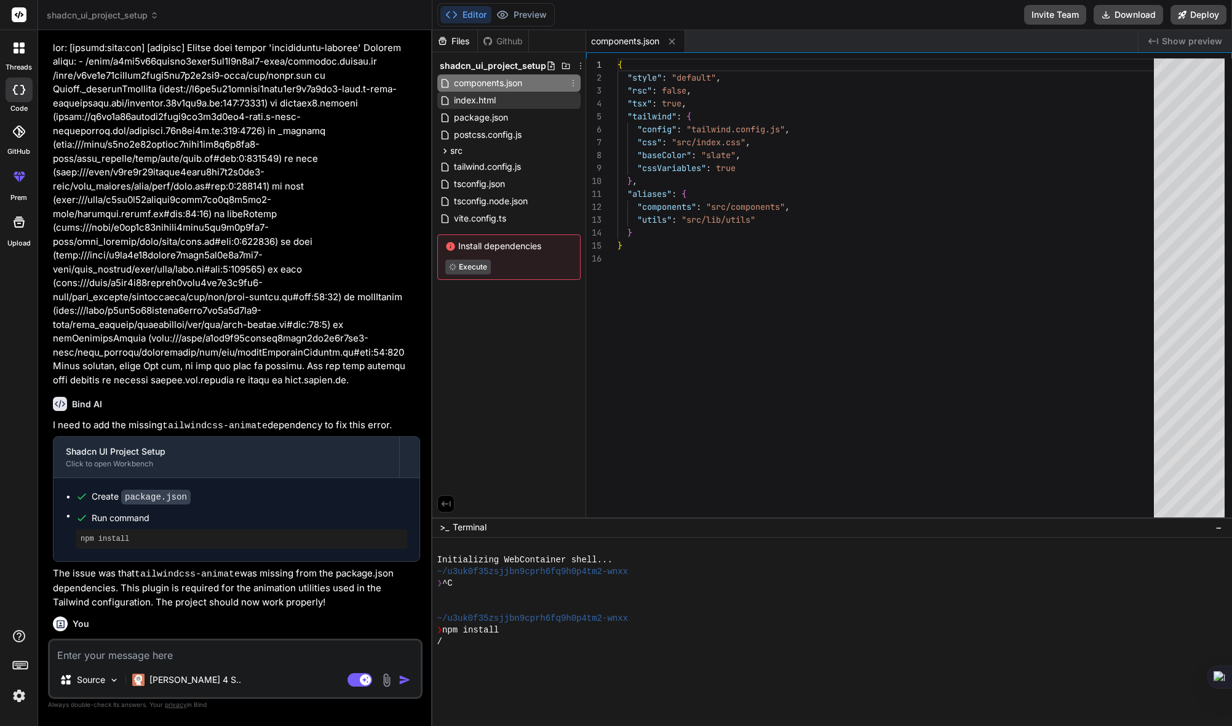
type textarea "x"
click at [474, 99] on span "index.html" at bounding box center [475, 100] width 44 height 15
type textarea "<script type="module" src="/src/main.tsx"></script> </body> </html>"
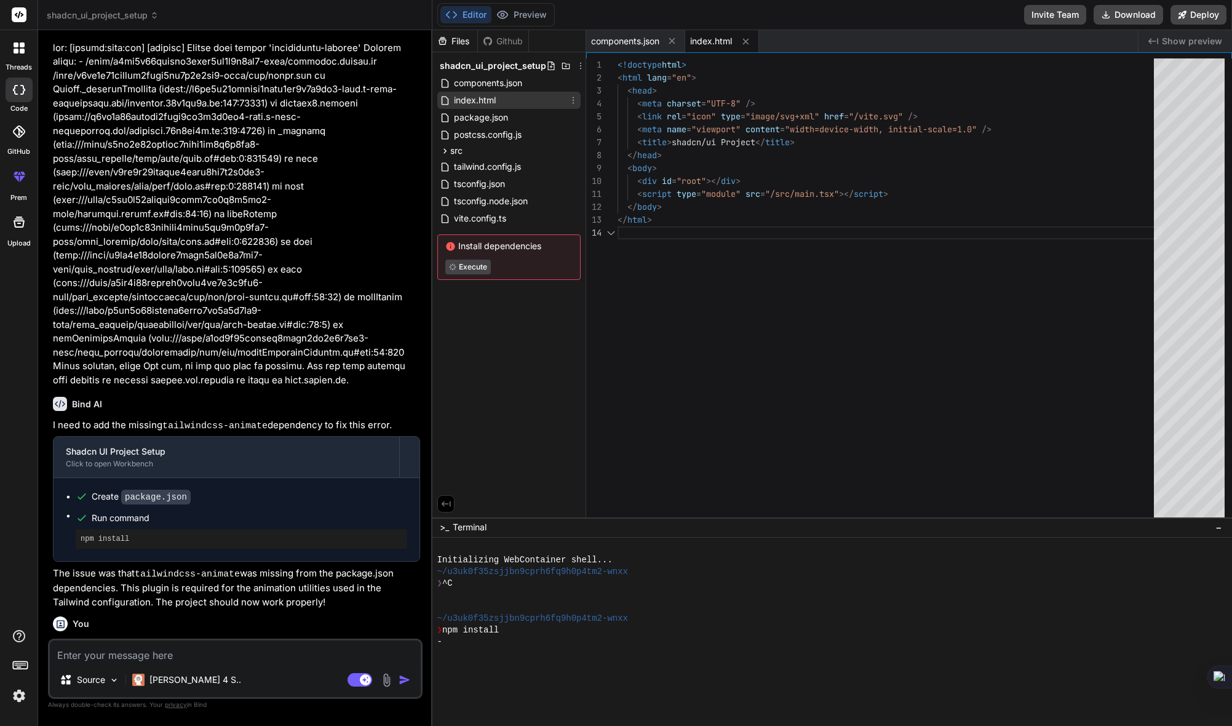
scroll to position [39, 0]
click at [535, 6] on div "Editor Preview" at bounding box center [495, 14] width 117 height 23
click at [532, 12] on button "Preview" at bounding box center [522, 14] width 60 height 17
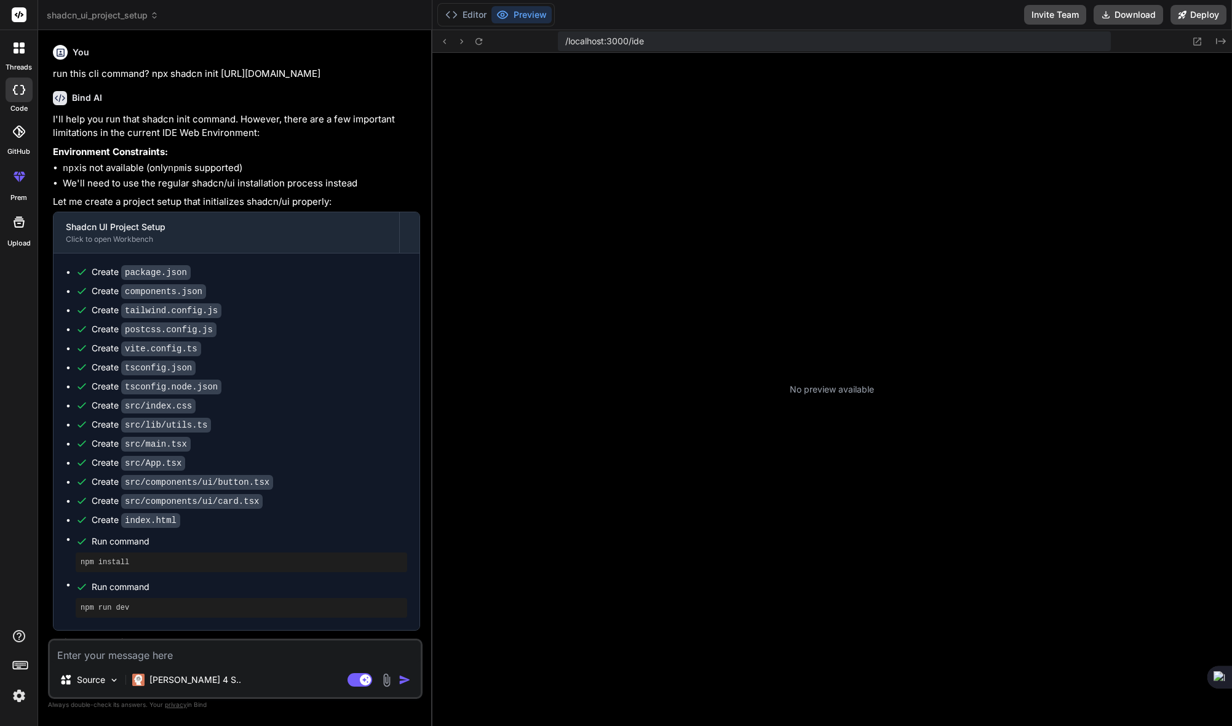
scroll to position [70, 0]
type textarea "x"
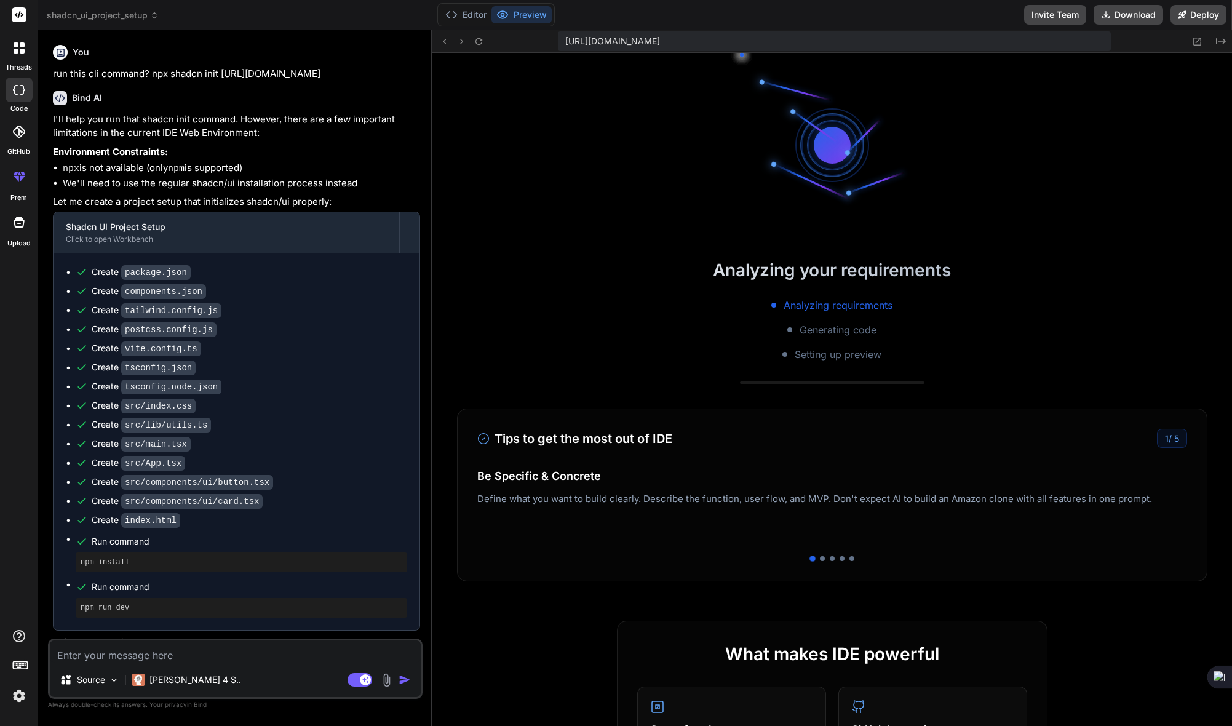
scroll to position [233, 0]
